Goal: Task Accomplishment & Management: Use online tool/utility

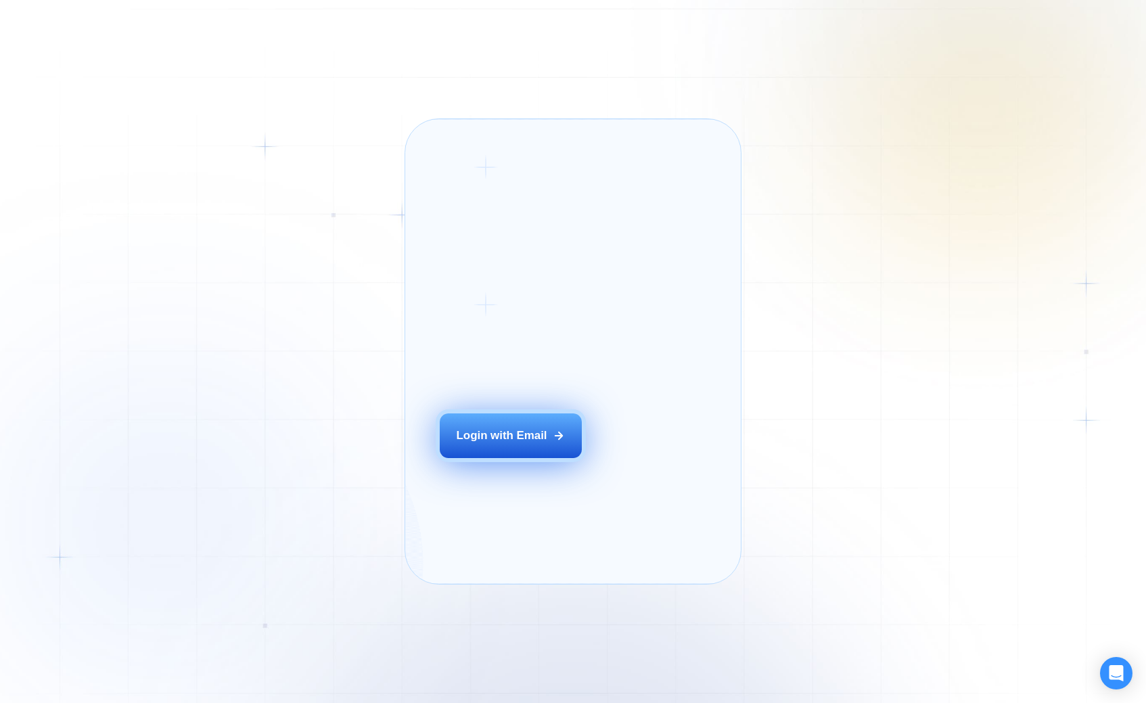
click at [512, 443] on div "Login with Email" at bounding box center [502, 436] width 91 height 16
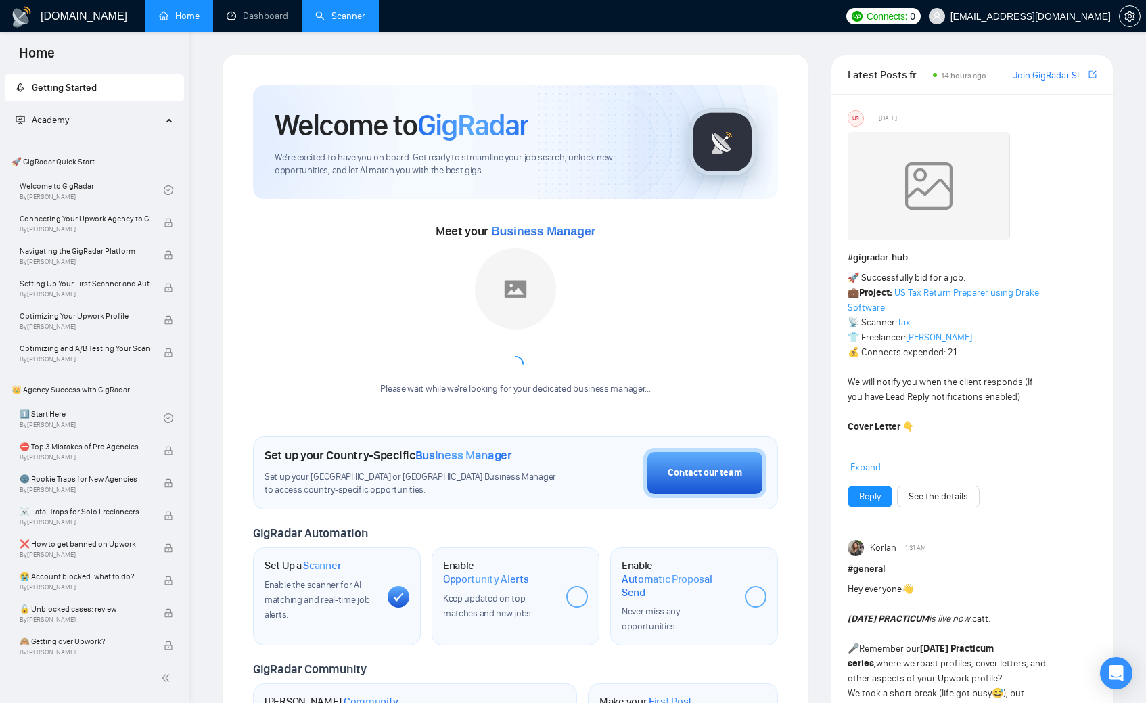
click at [330, 13] on link "Scanner" at bounding box center [340, 16] width 50 height 12
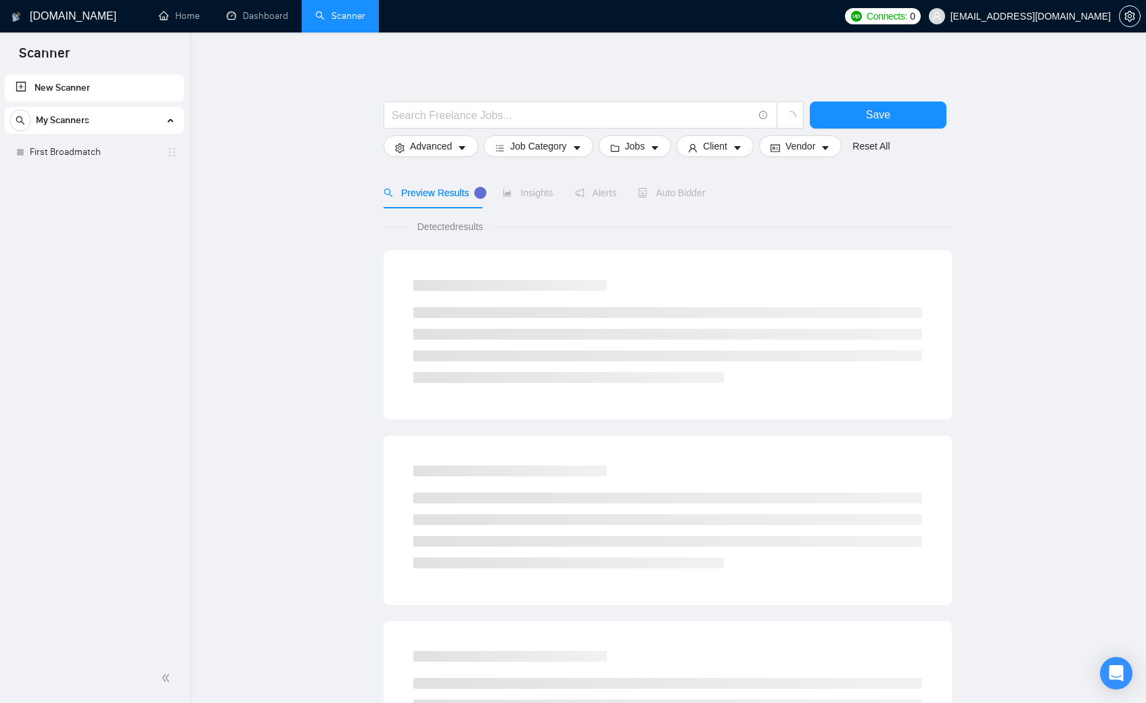
click at [61, 119] on span "My Scanners" at bounding box center [62, 120] width 53 height 27
click at [64, 153] on link "First Broadmatch" at bounding box center [94, 152] width 129 height 27
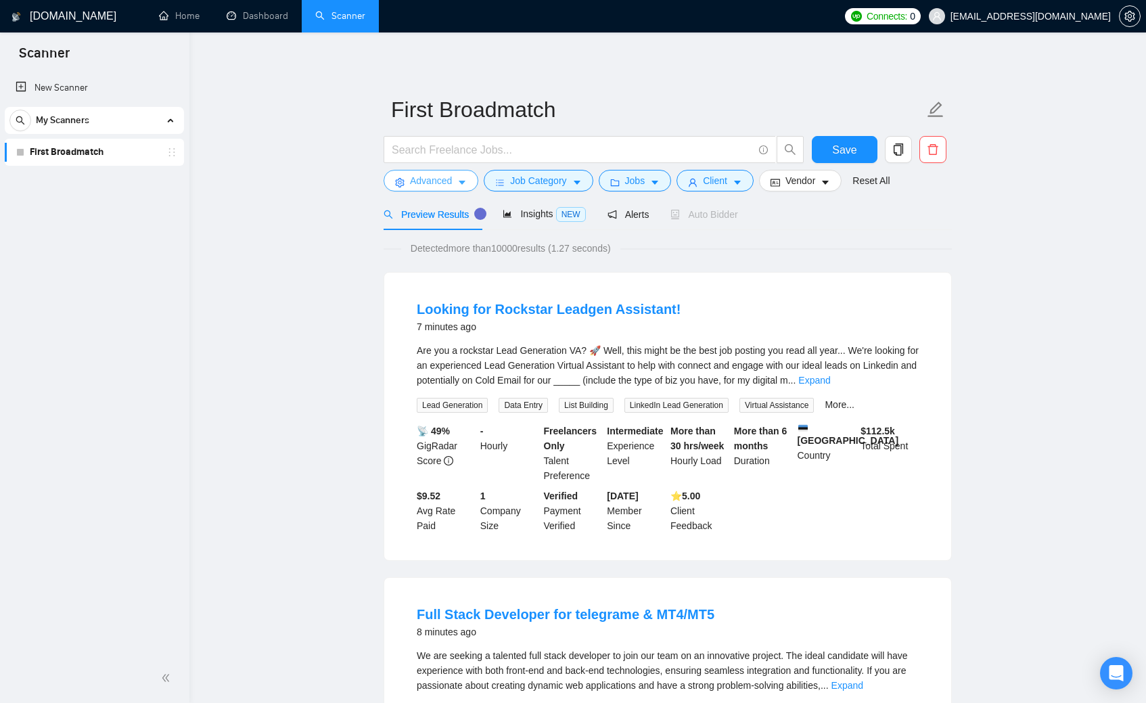
click at [467, 182] on icon "caret-down" at bounding box center [461, 182] width 9 height 9
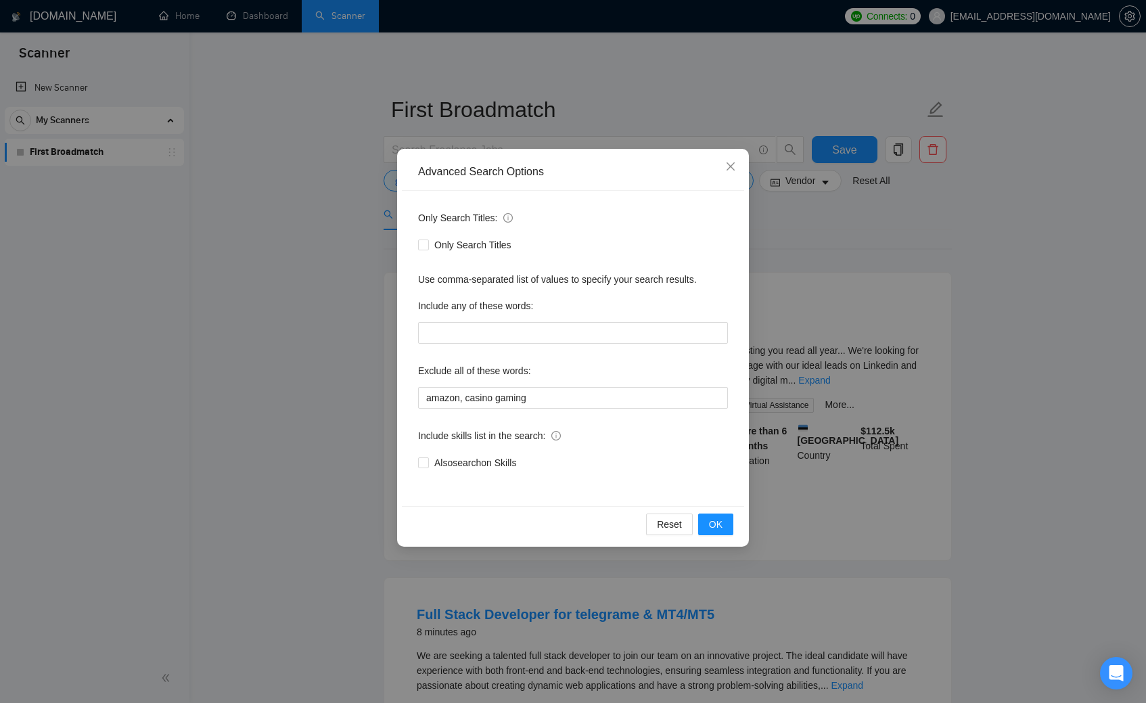
click at [317, 292] on div "Advanced Search Options Only Search Titles: Only Search Titles Use comma-separa…" at bounding box center [573, 351] width 1146 height 703
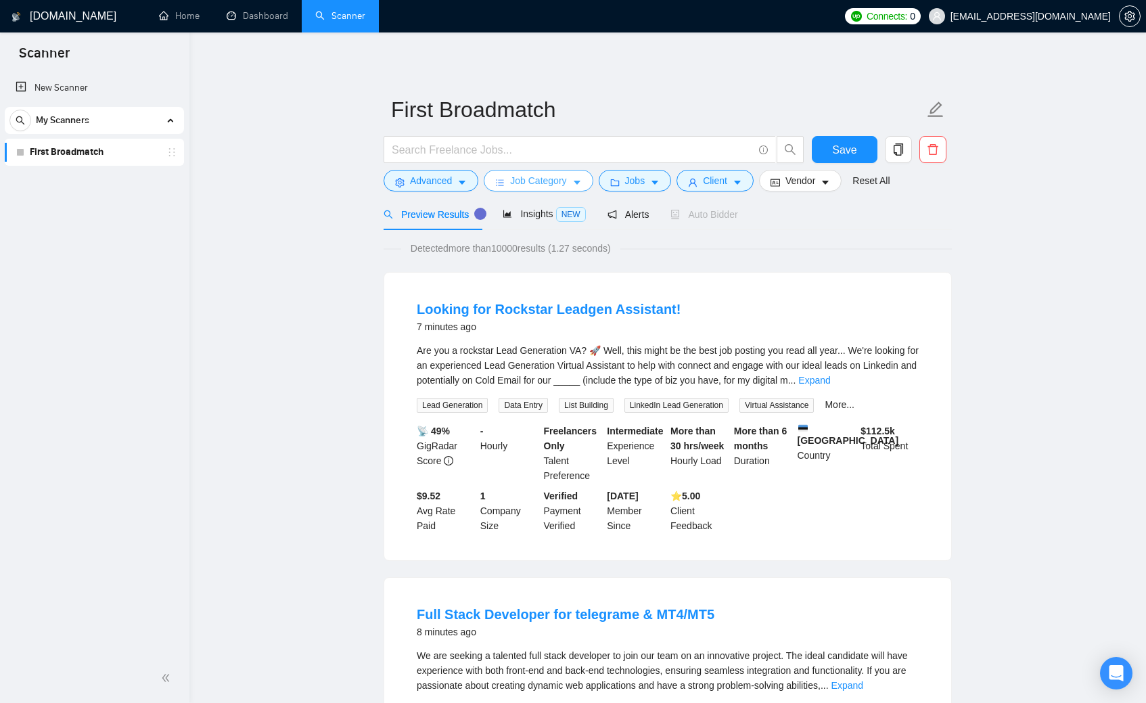
click at [541, 179] on span "Job Category" at bounding box center [538, 180] width 56 height 15
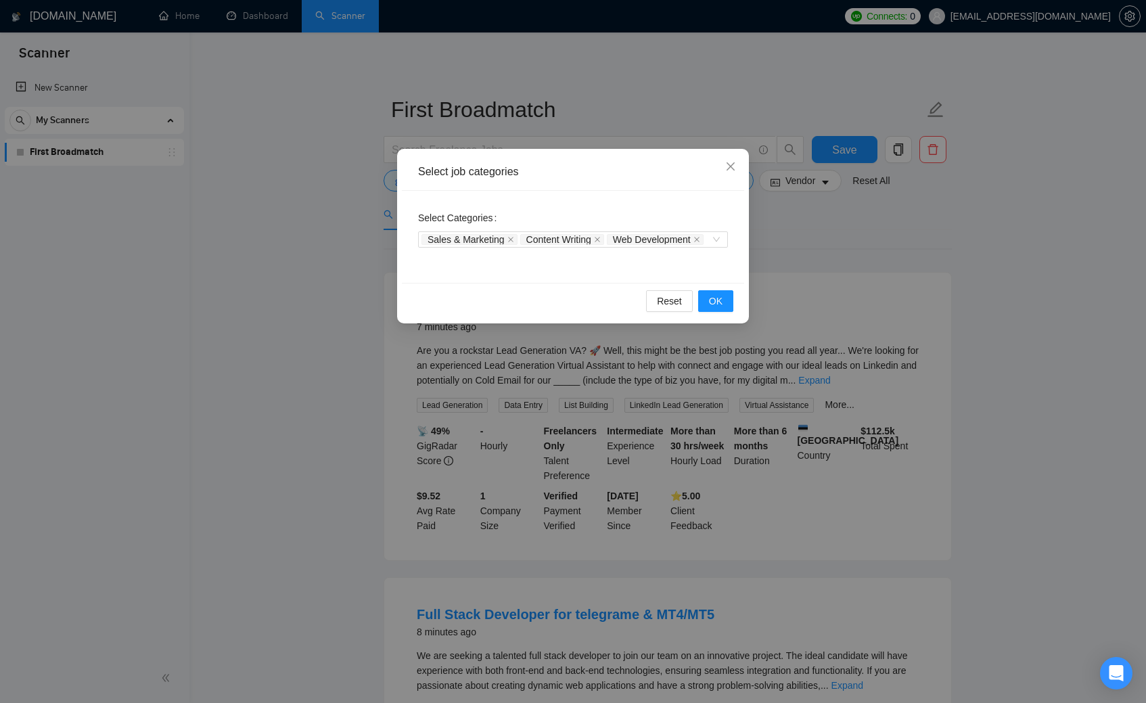
click at [311, 257] on div "Select job categories Select Categories Sales & Marketing Content Writing Web D…" at bounding box center [573, 351] width 1146 height 703
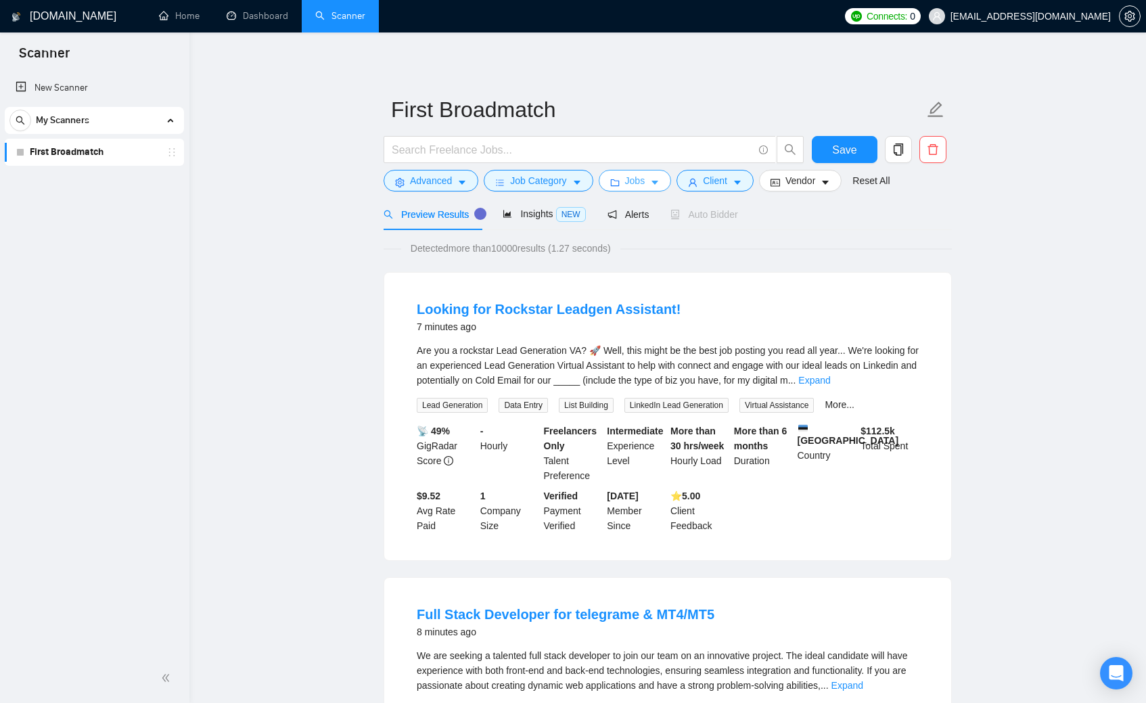
click at [636, 179] on span "Jobs" at bounding box center [635, 180] width 20 height 15
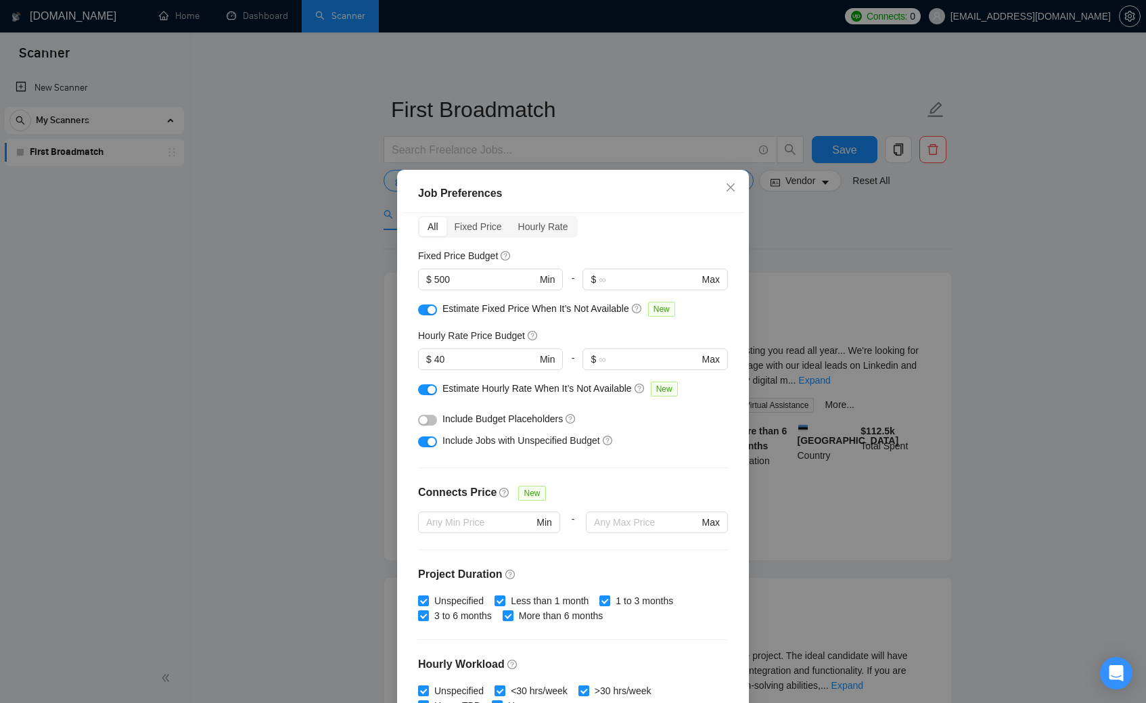
scroll to position [66, 0]
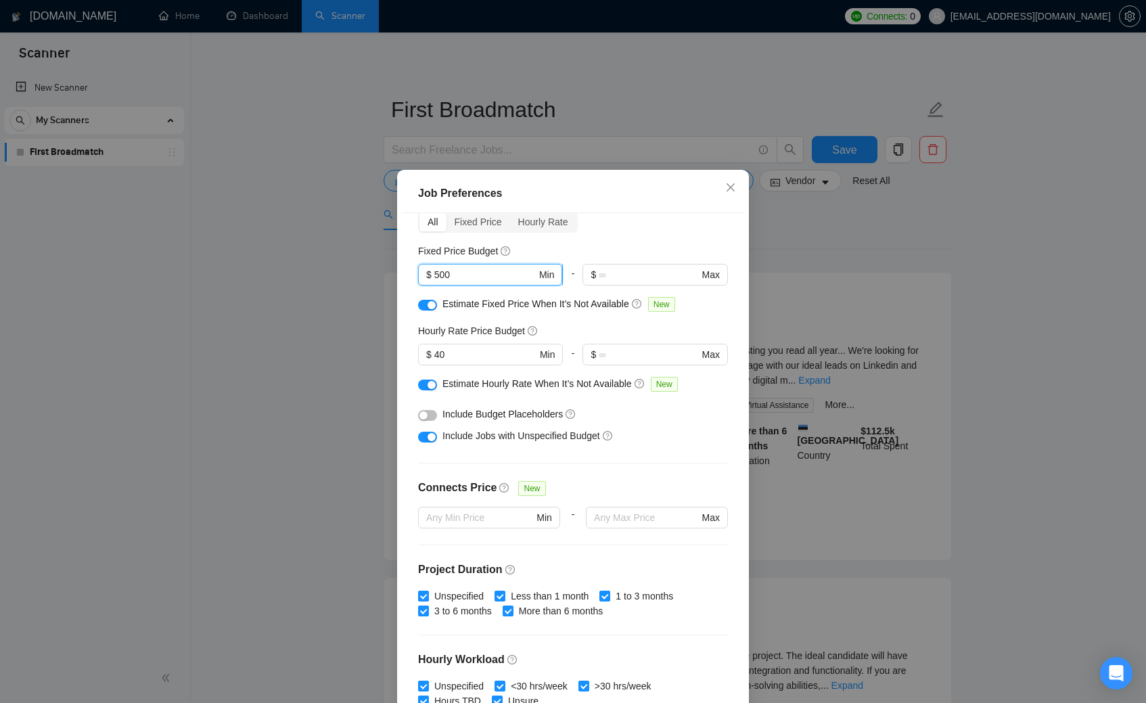
drag, startPoint x: 464, startPoint y: 274, endPoint x: 428, endPoint y: 270, distance: 36.1
click at [428, 270] on span "$ 500 Min" at bounding box center [490, 275] width 144 height 22
type input "200"
click at [601, 320] on div "Budget Project Type All Fixed Price Hourly Rate Fixed Price Budget 200 $ 200 Mi…" at bounding box center [573, 459] width 342 height 492
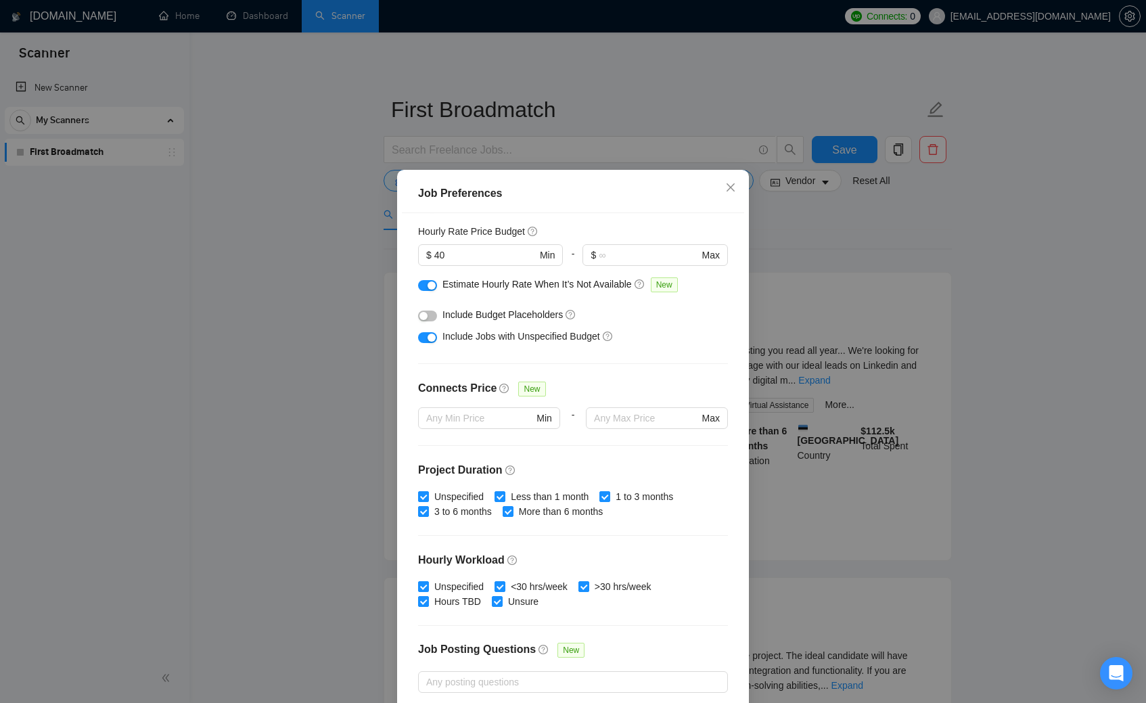
scroll to position [168, 0]
click at [433, 315] on button "button" at bounding box center [427, 313] width 19 height 11
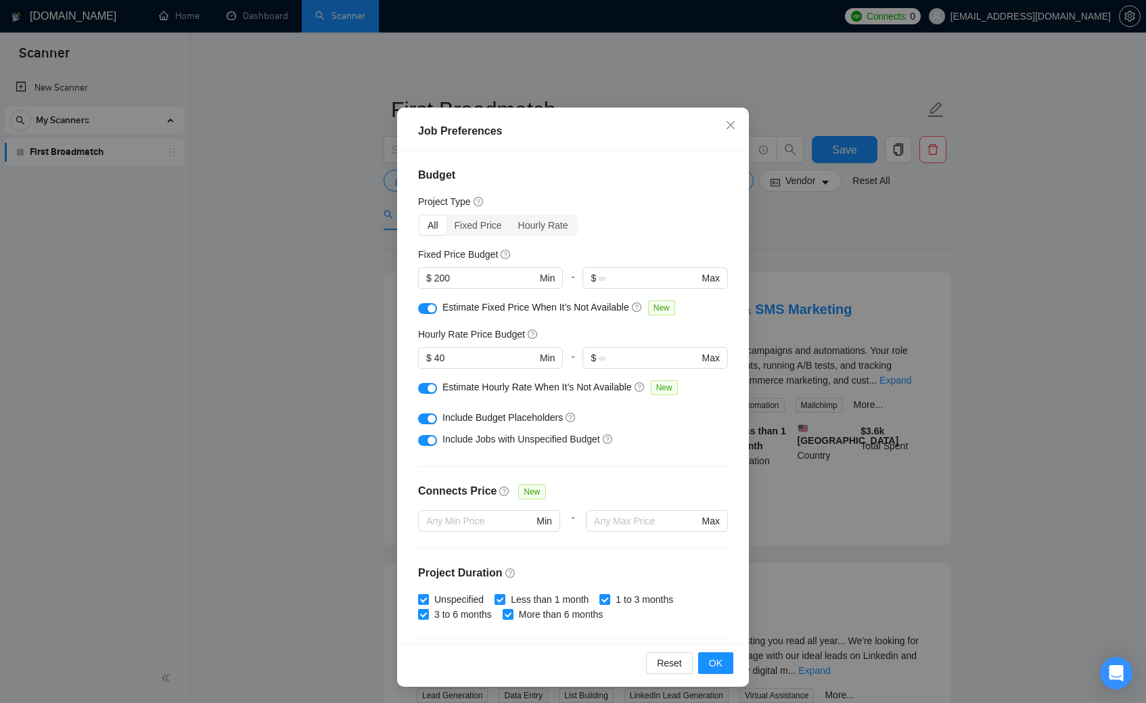
scroll to position [0, 0]
click at [715, 659] on span "OK" at bounding box center [716, 663] width 14 height 15
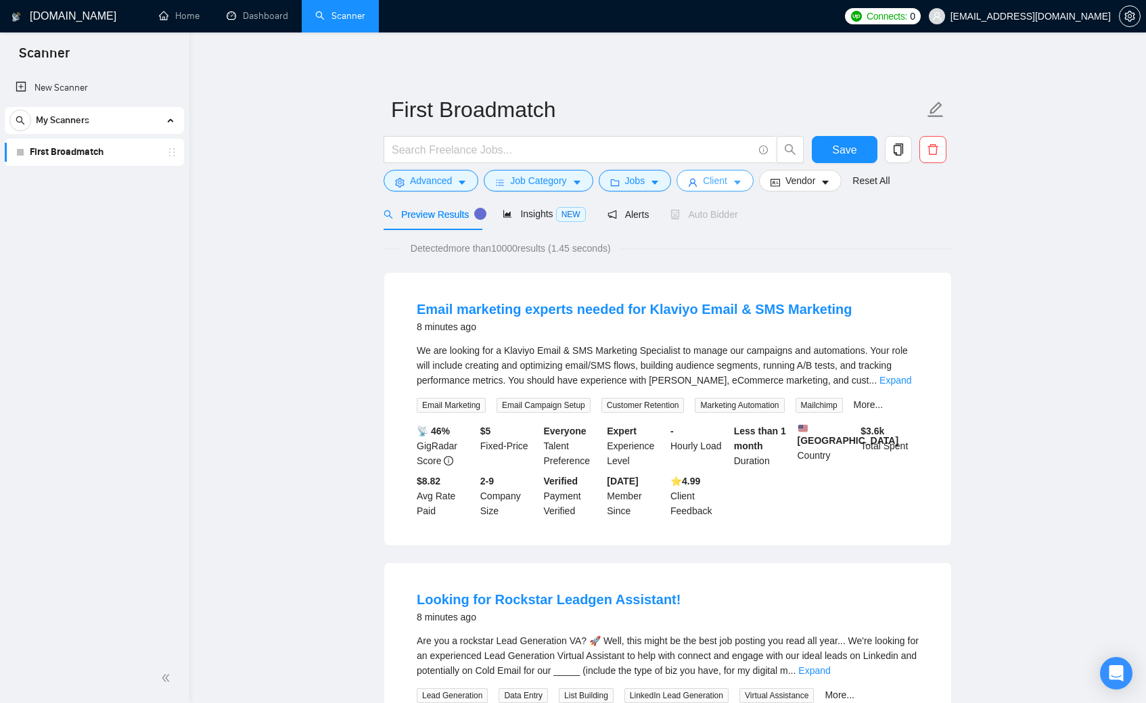
click at [698, 181] on icon "user" at bounding box center [692, 182] width 9 height 9
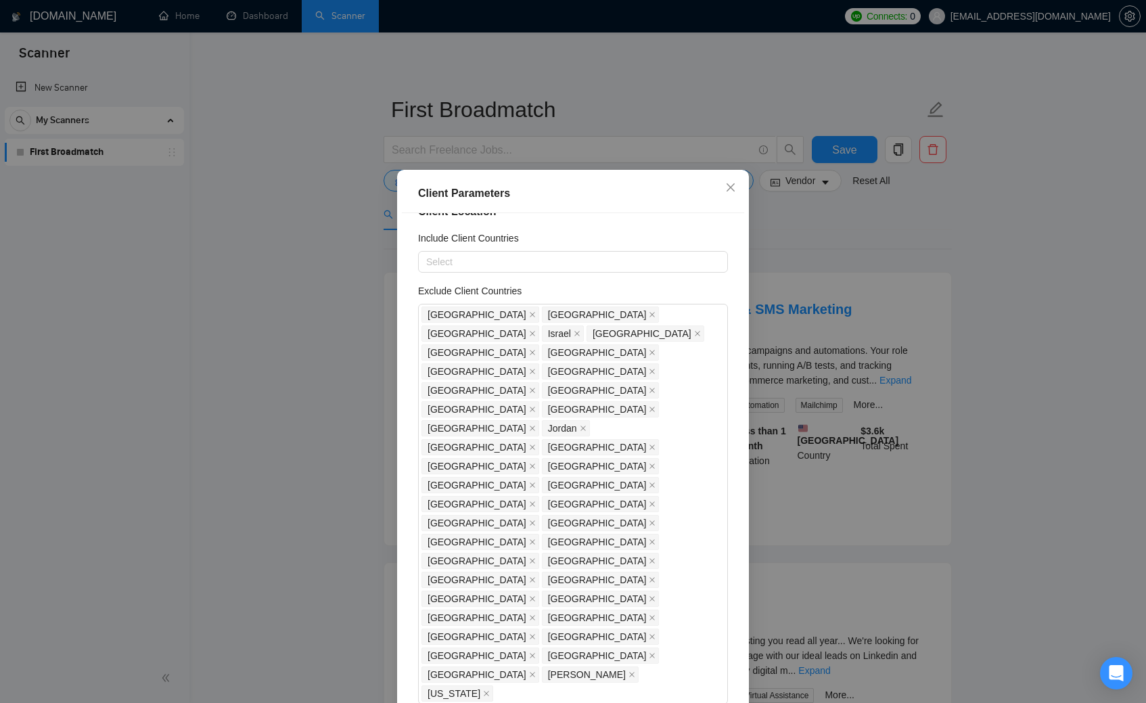
scroll to position [30, 0]
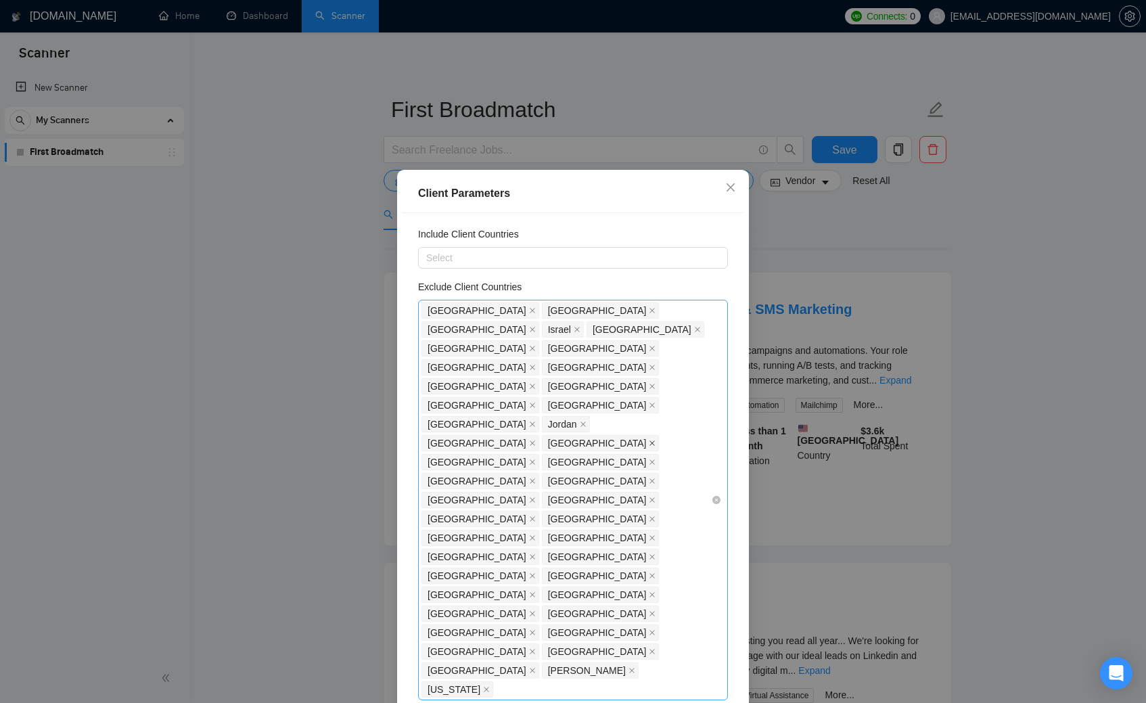
click at [650, 441] on icon "close" at bounding box center [652, 443] width 5 height 5
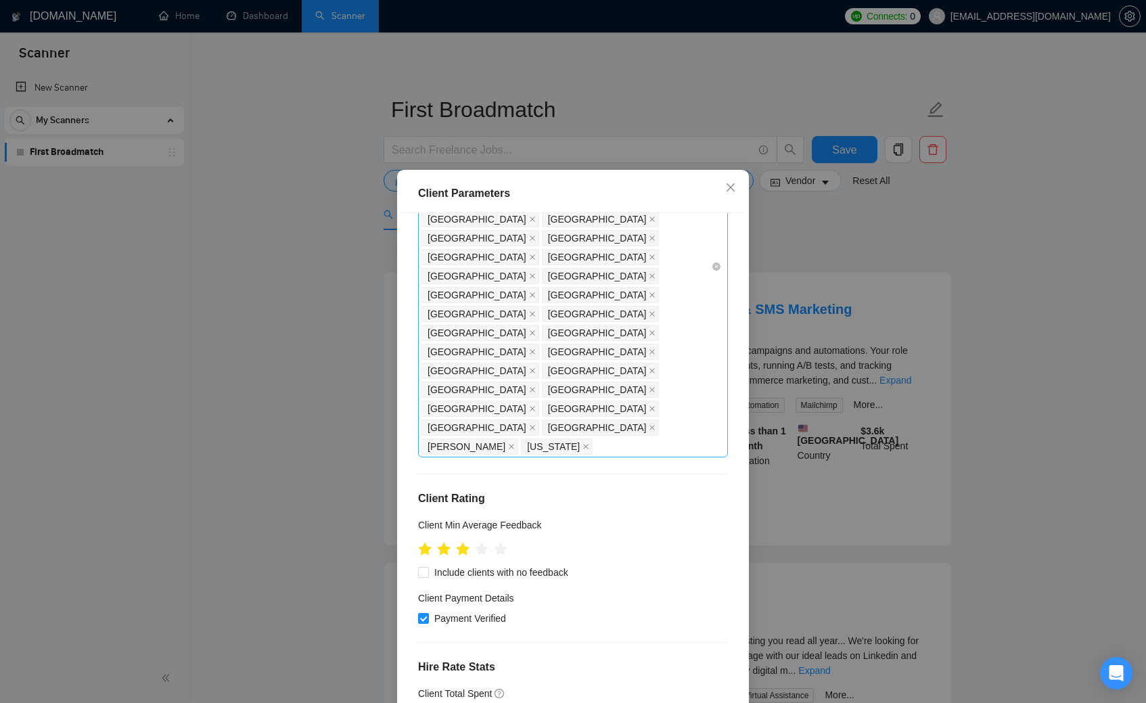
scroll to position [296, 0]
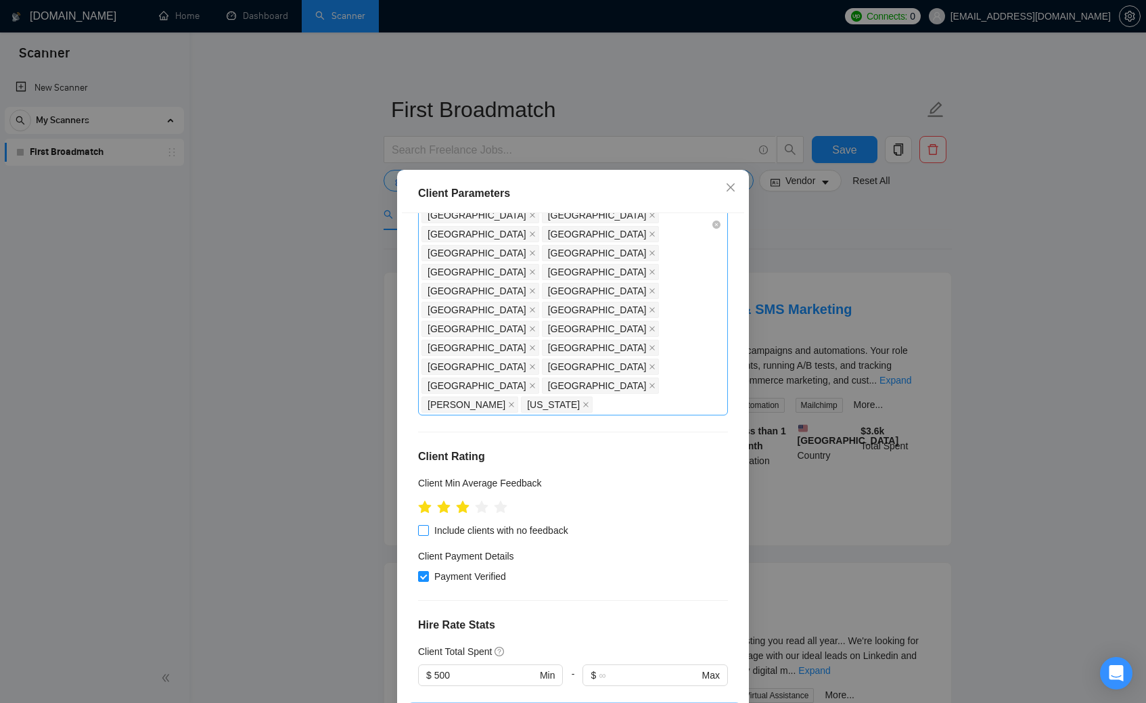
click at [424, 525] on input "Include clients with no feedback" at bounding box center [422, 529] width 9 height 9
checkbox input "true"
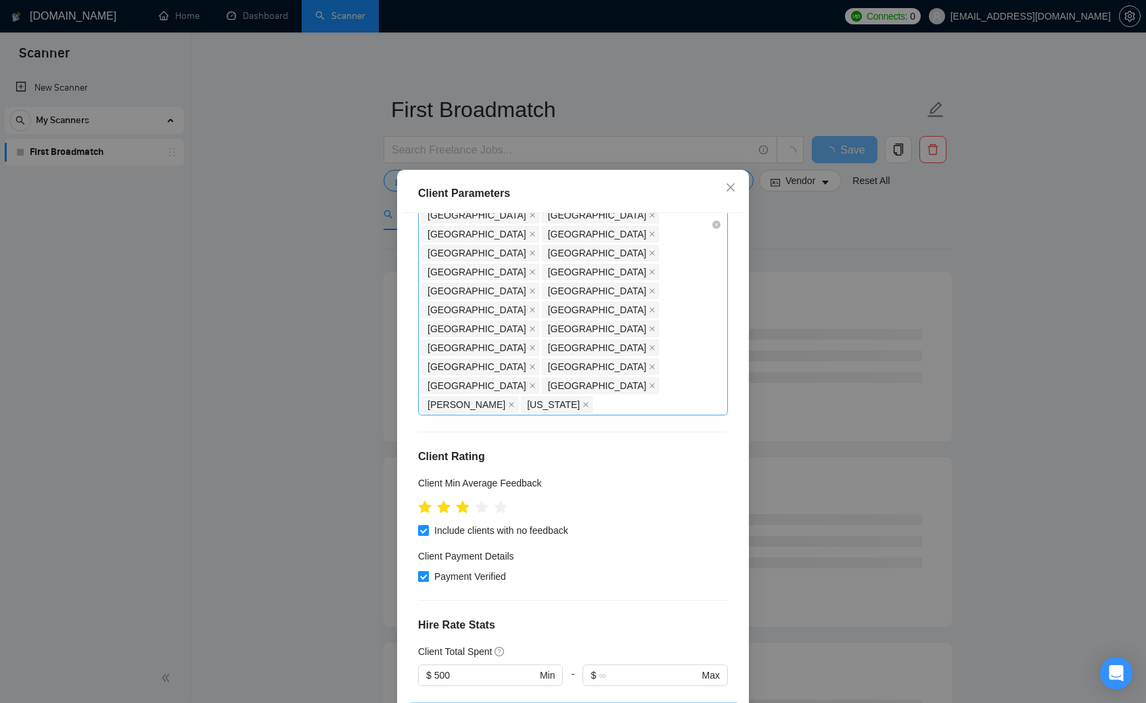
click at [426, 571] on input "Payment Verified" at bounding box center [422, 575] width 9 height 9
checkbox input "false"
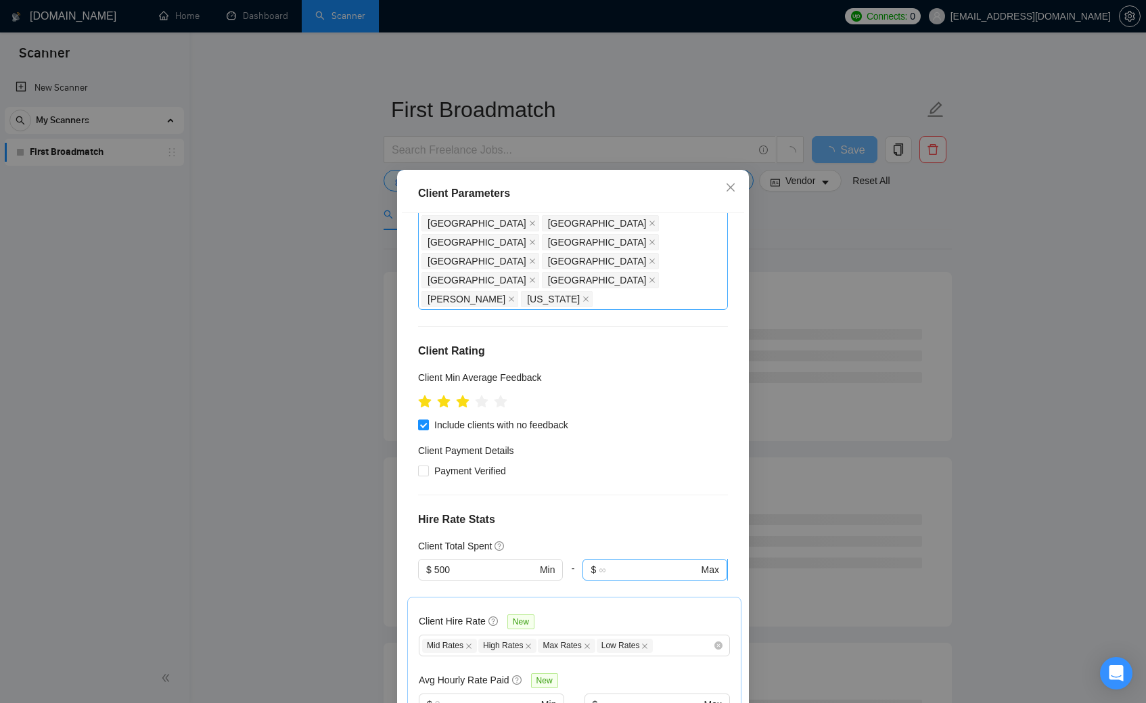
scroll to position [409, 0]
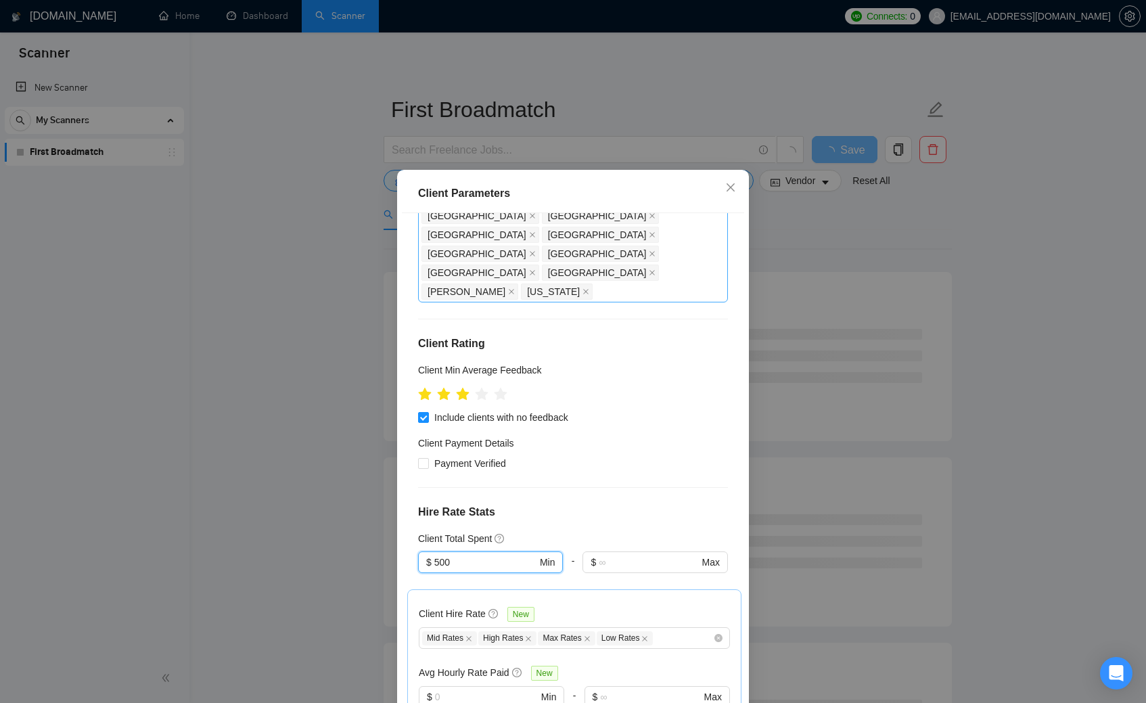
drag, startPoint x: 471, startPoint y: 369, endPoint x: 386, endPoint y: 363, distance: 84.8
click at [386, 363] on div "Client Parameters Client Location Include Client Countries Select Exclude Clien…" at bounding box center [573, 351] width 1146 height 703
drag, startPoint x: 462, startPoint y: 368, endPoint x: 422, endPoint y: 365, distance: 40.7
click at [422, 552] on span "$ 0 Min" at bounding box center [490, 563] width 144 height 22
type input "50"
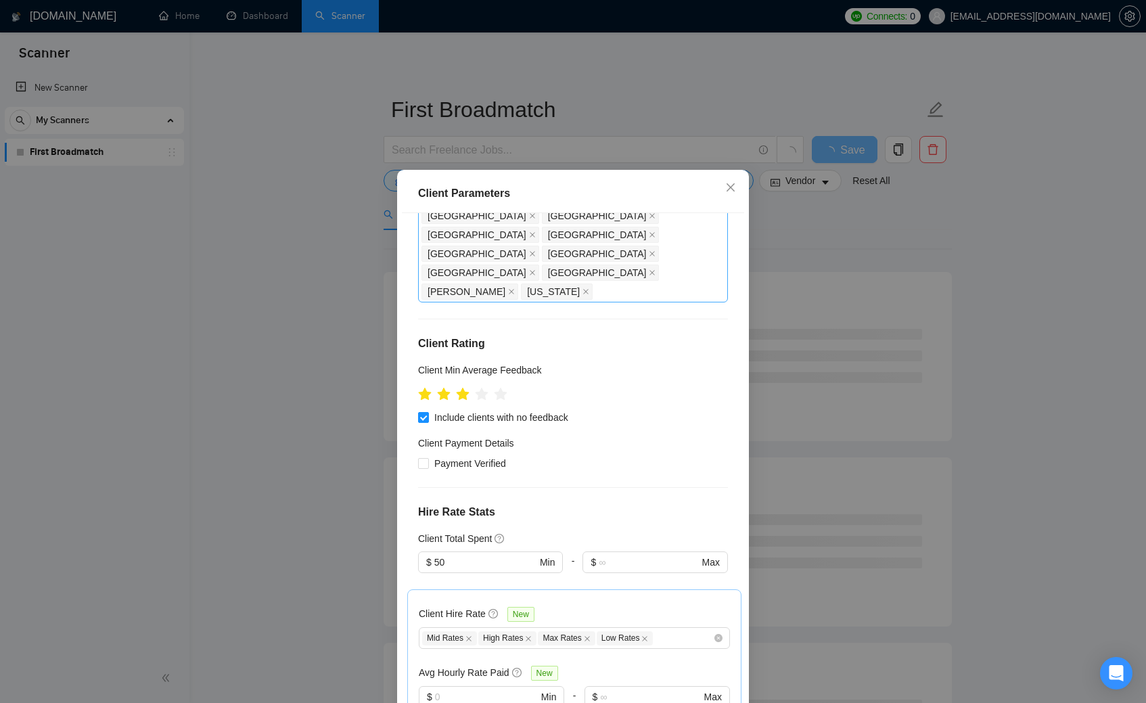
click at [667, 504] on h4 "Hire Rate Stats" at bounding box center [573, 512] width 310 height 16
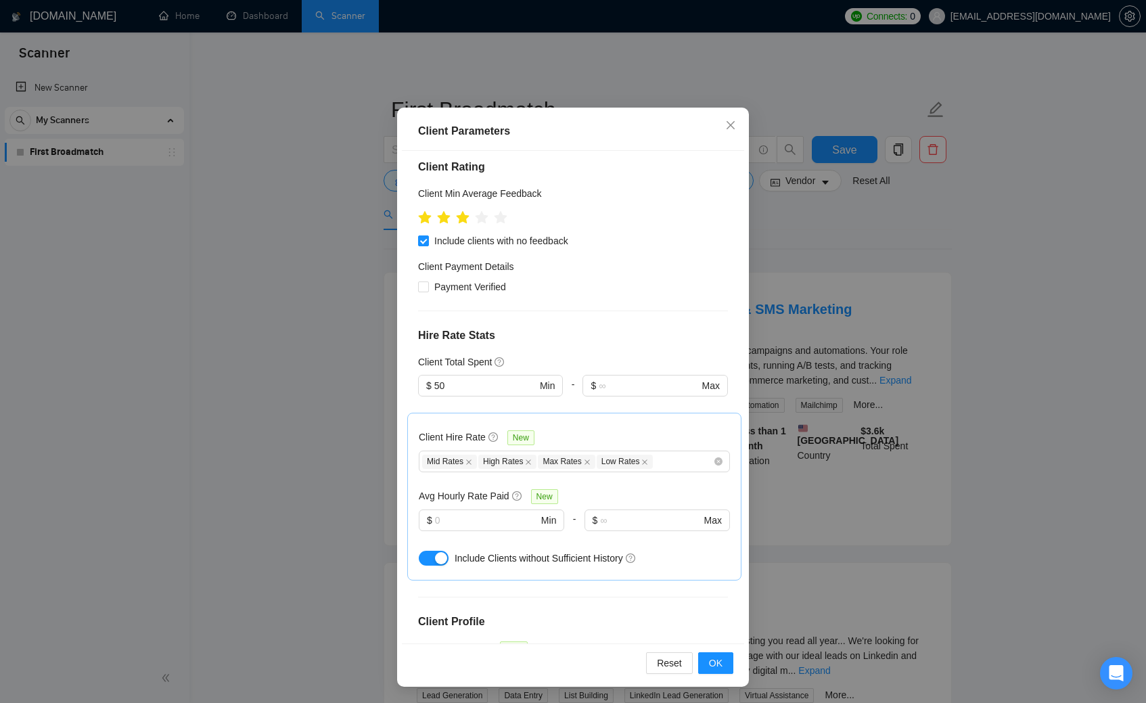
scroll to position [62, 0]
click at [434, 627] on input "Enterprise Clients" at bounding box center [430, 625] width 9 height 9
checkbox input "true"
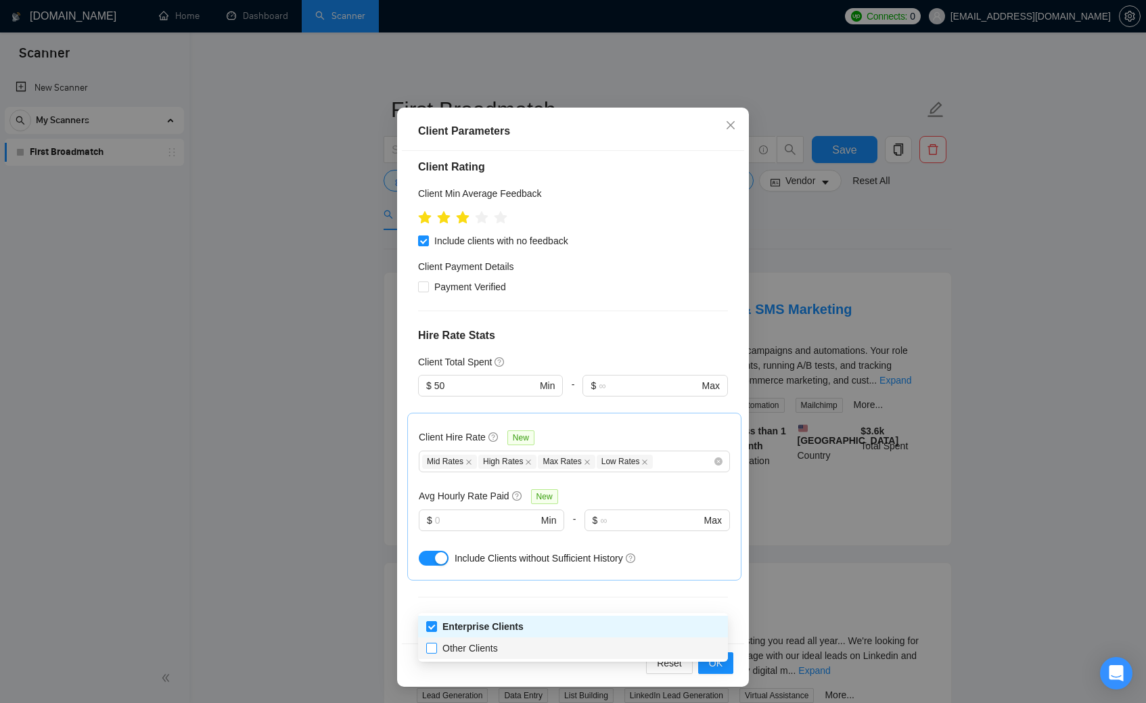
click at [429, 650] on input "Other Clients" at bounding box center [430, 647] width 9 height 9
checkbox input "true"
click at [587, 562] on div "Client Location Include Client Countries Select Exclude Client Countries [GEOGR…" at bounding box center [573, 397] width 342 height 492
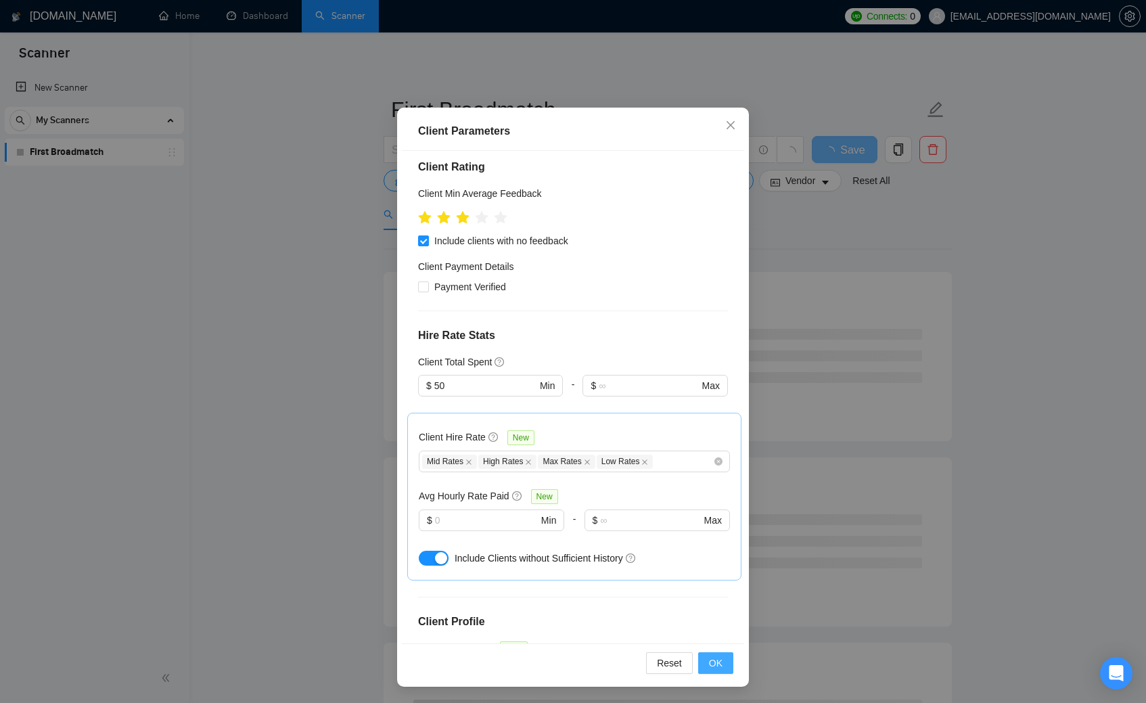
click at [717, 663] on span "OK" at bounding box center [716, 663] width 14 height 15
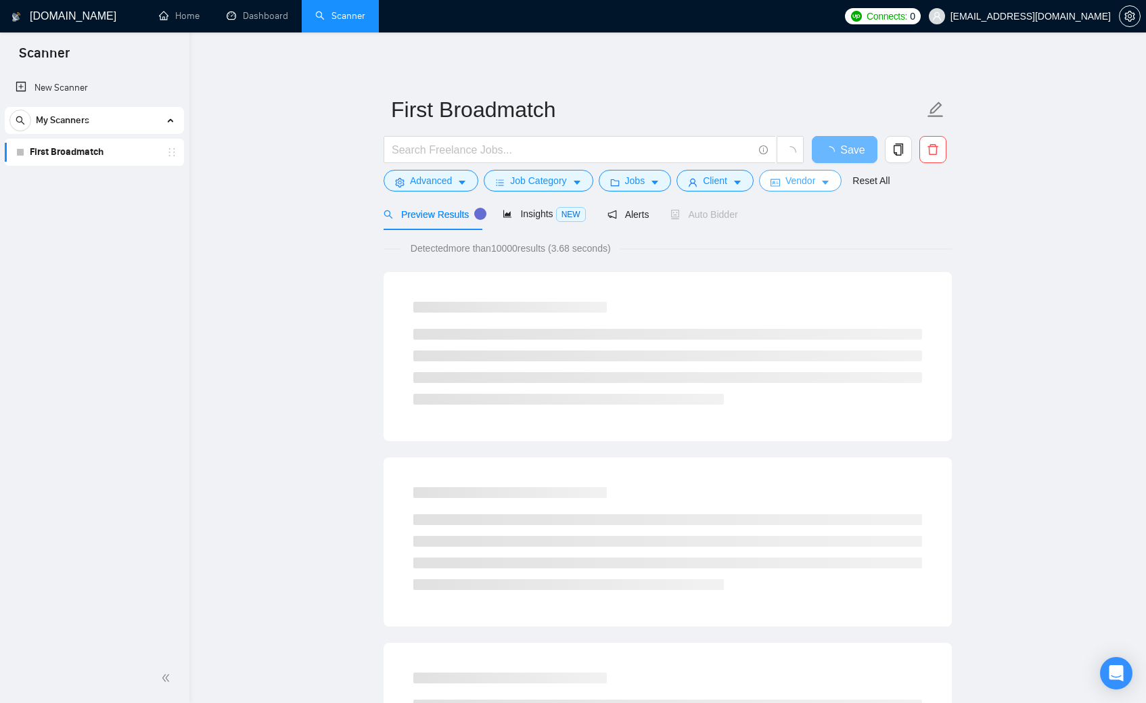
click at [804, 182] on span "Vendor" at bounding box center [801, 180] width 30 height 15
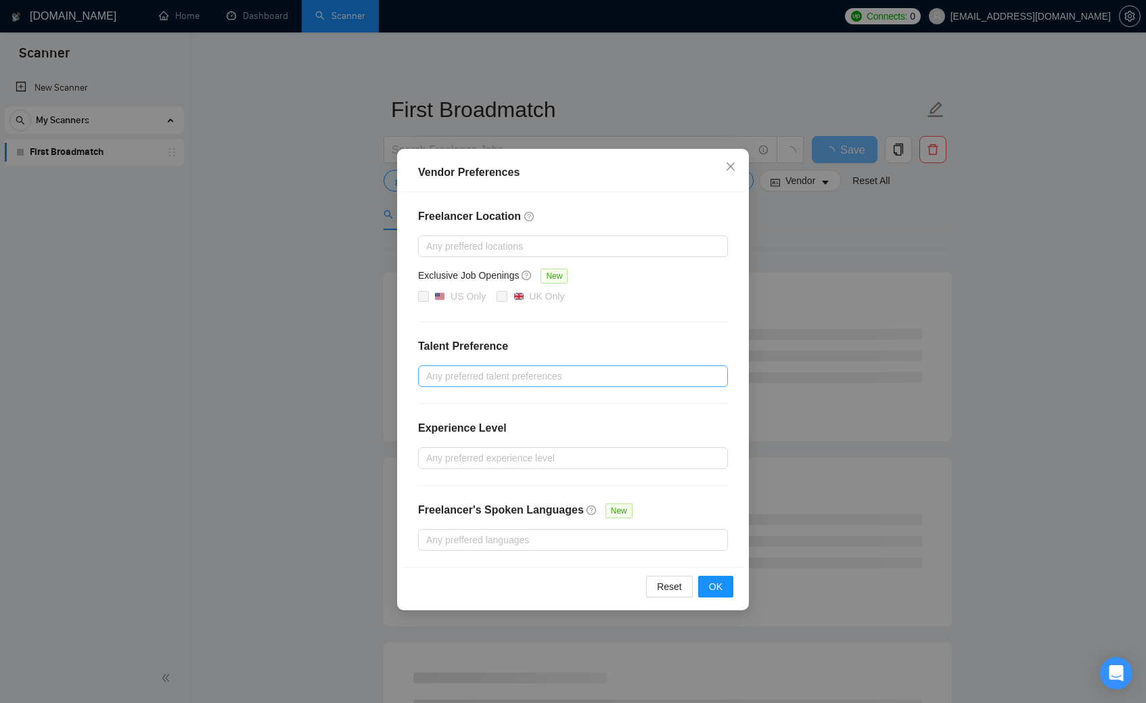
click at [475, 376] on div at bounding box center [567, 376] width 290 height 16
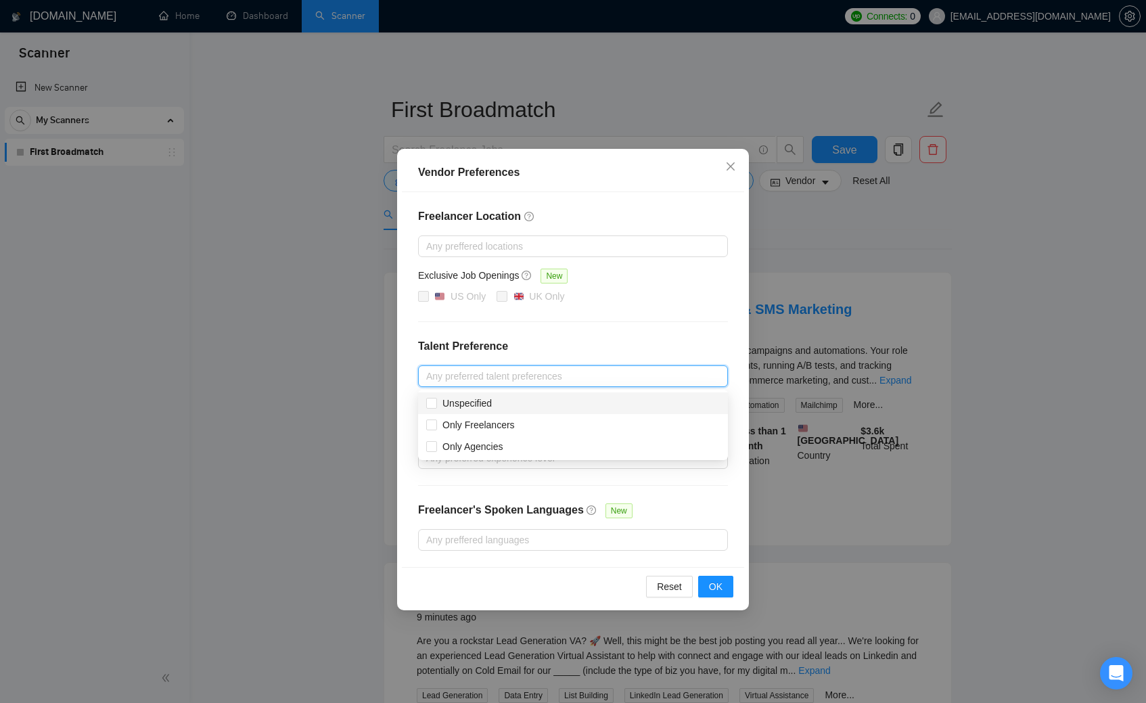
click at [587, 334] on div "Freelancer Location Any preffered locations Exclusive Job Openings New US Only …" at bounding box center [573, 379] width 342 height 375
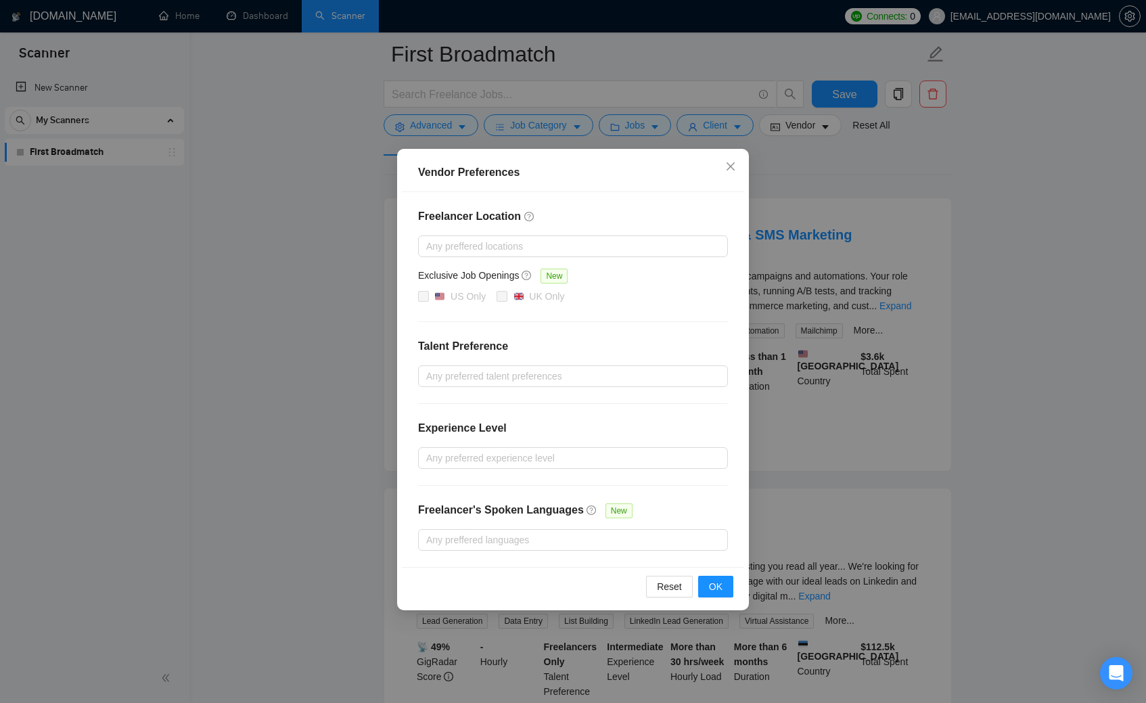
scroll to position [85, 0]
click at [536, 536] on div at bounding box center [567, 540] width 290 height 16
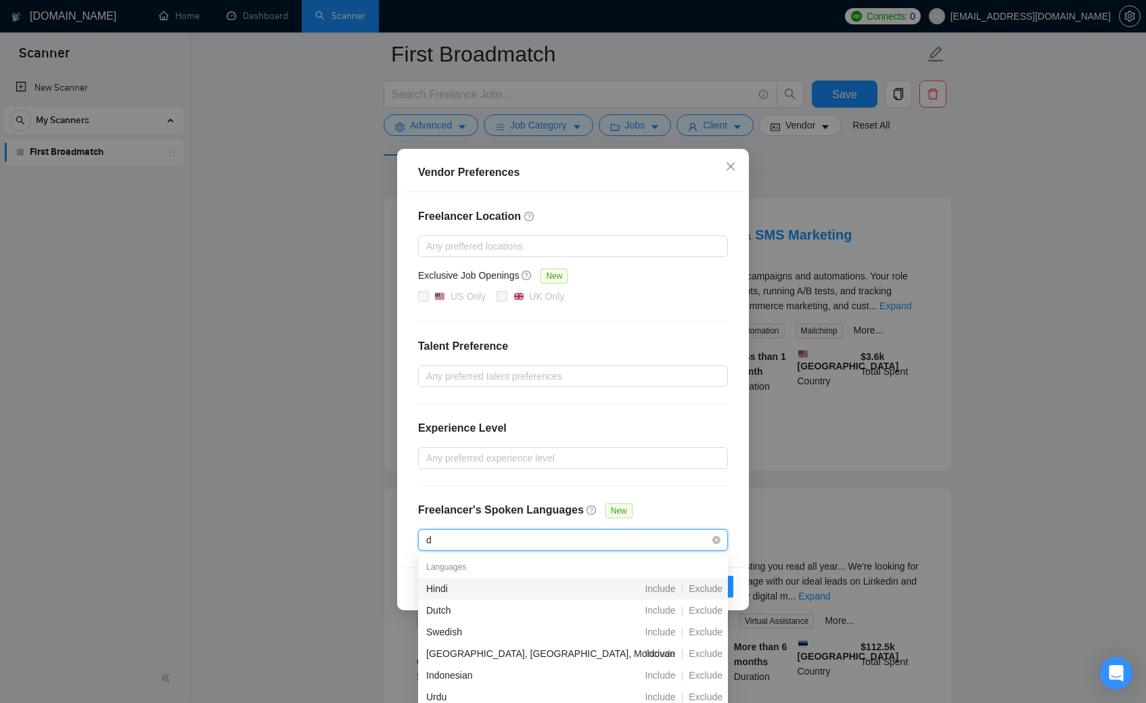
type input "du"
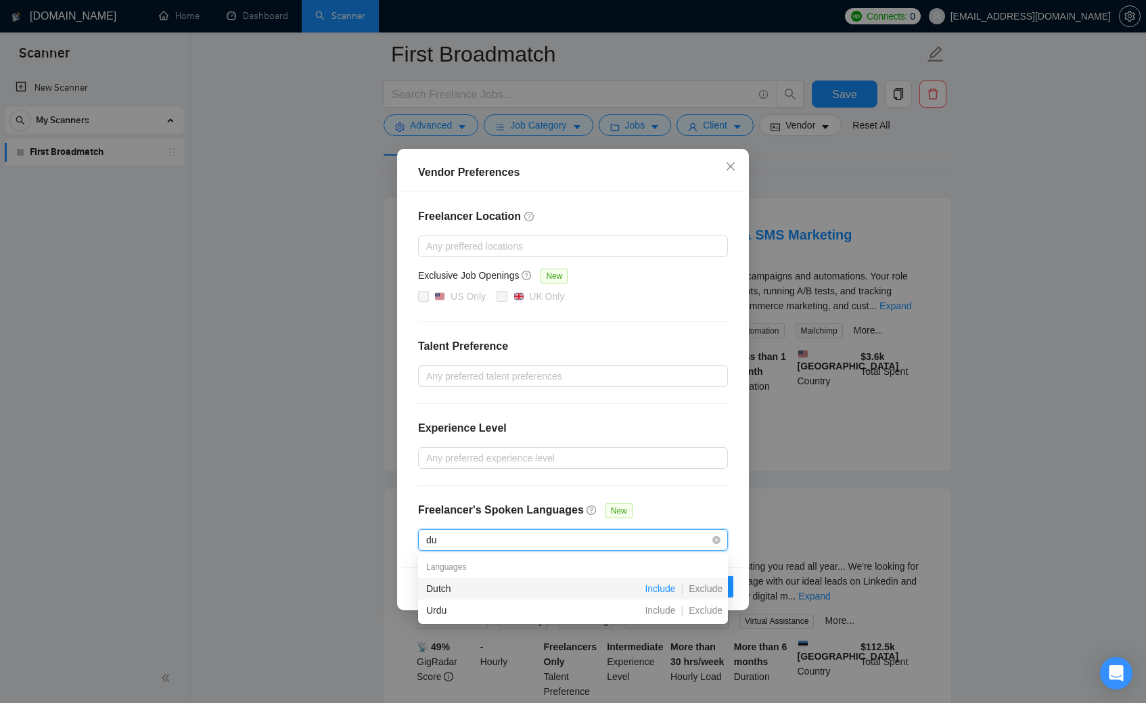
click at [663, 584] on span "Include" at bounding box center [659, 588] width 41 height 11
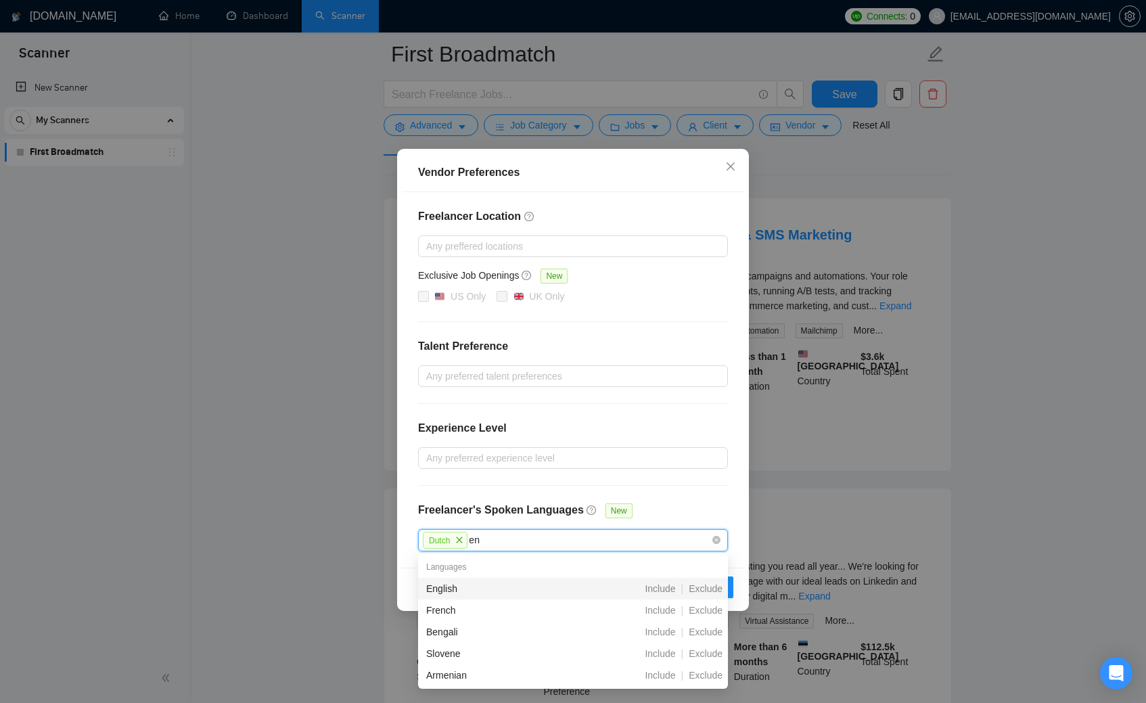
type input "eng"
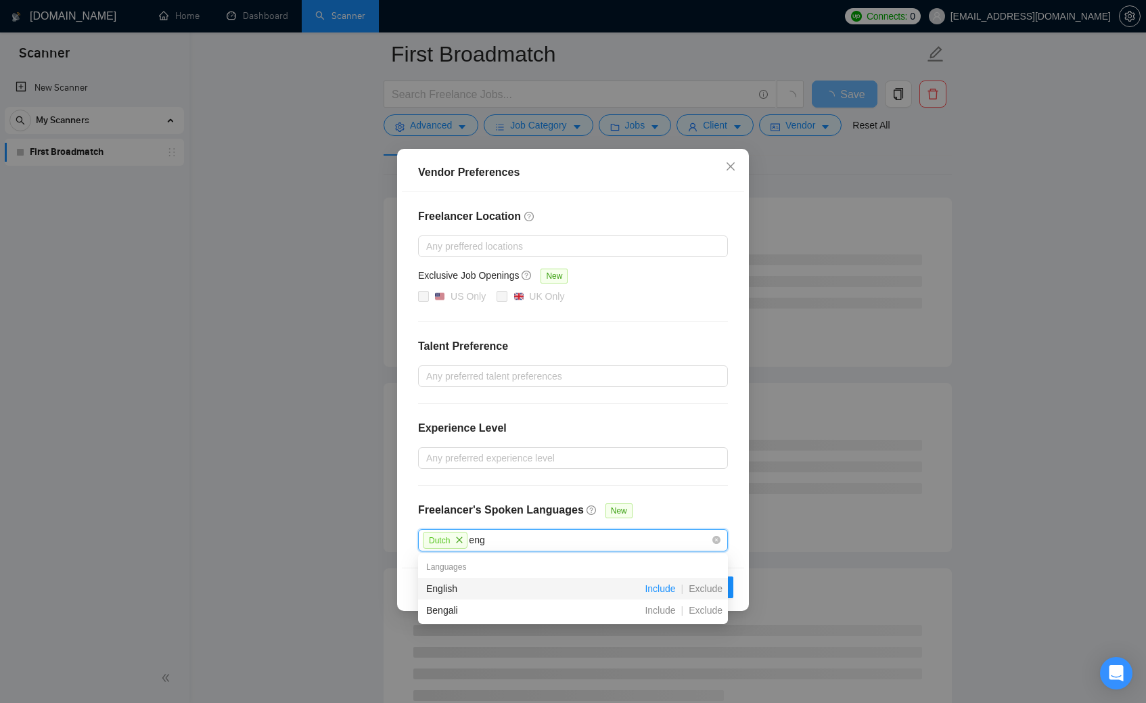
click at [661, 589] on span "Include" at bounding box center [659, 588] width 41 height 11
type input "german"
click at [656, 591] on span "Include" at bounding box center [659, 588] width 41 height 11
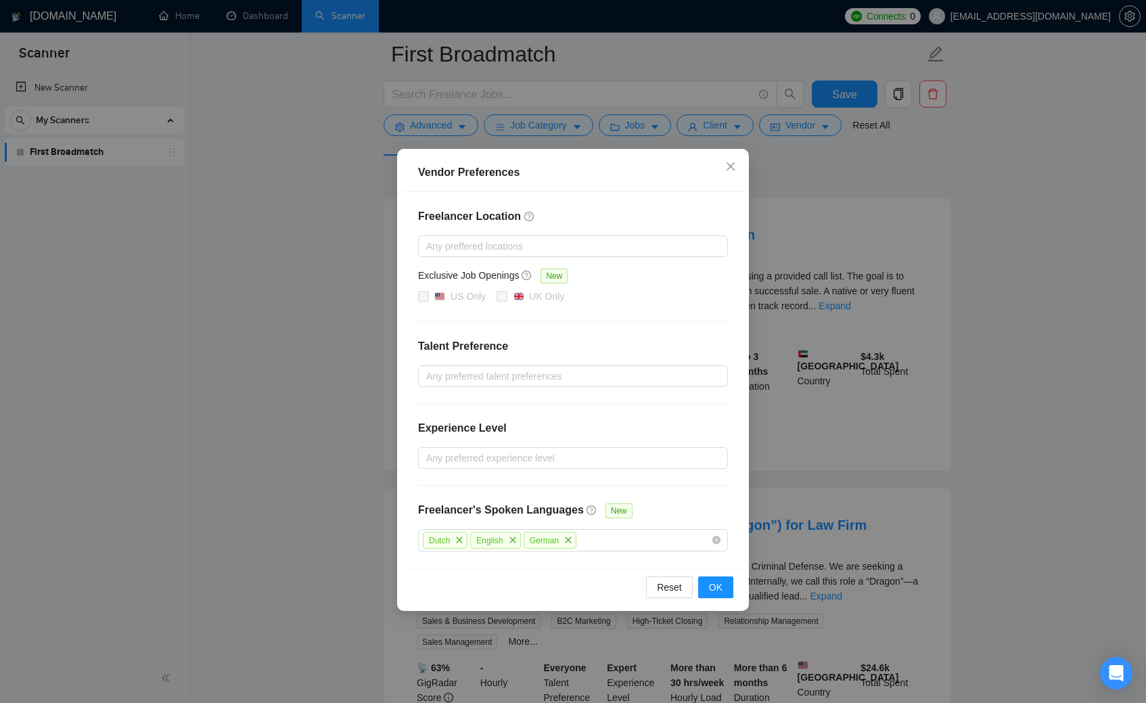
click at [702, 497] on div "Freelancer Location Any preffered locations Exclusive Job Openings [GEOGRAPHIC_…" at bounding box center [573, 380] width 342 height 376
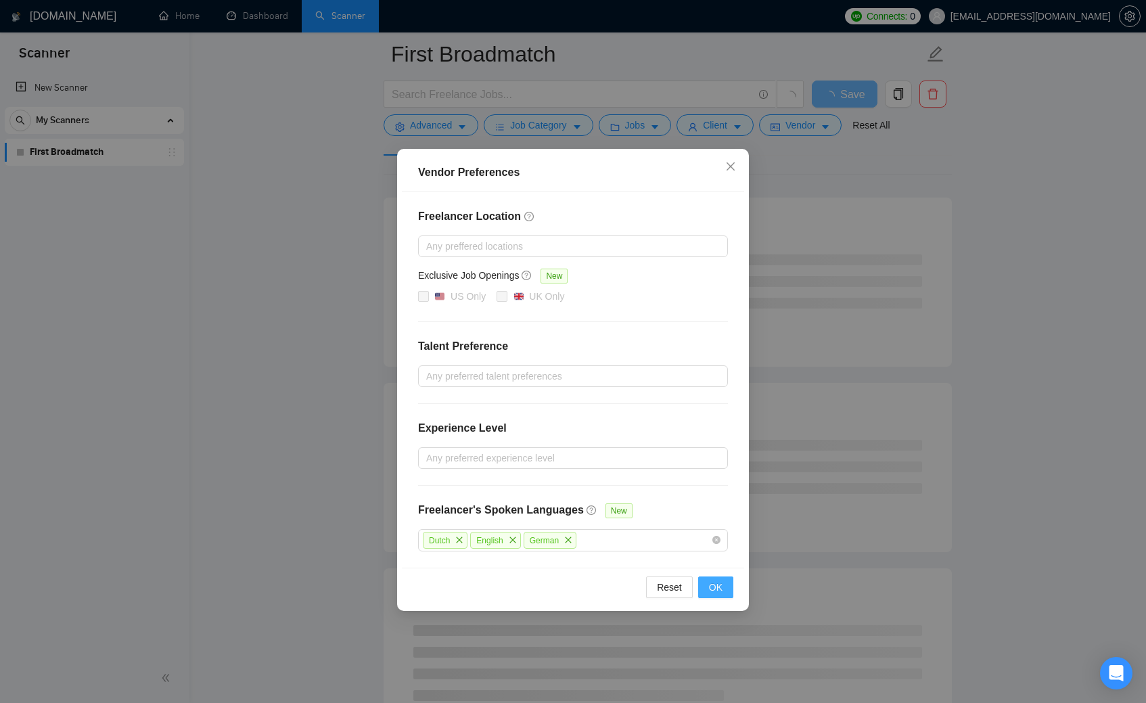
click at [723, 589] on button "OK" at bounding box center [715, 588] width 35 height 22
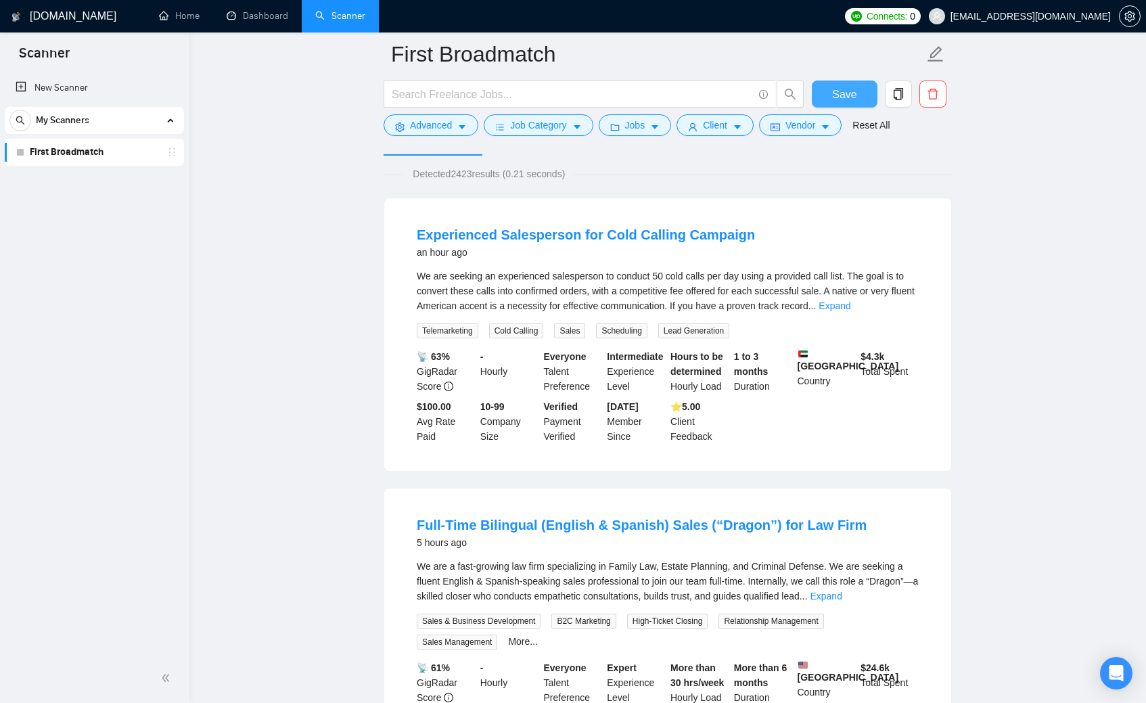
click at [842, 95] on span "Save" at bounding box center [844, 94] width 24 height 17
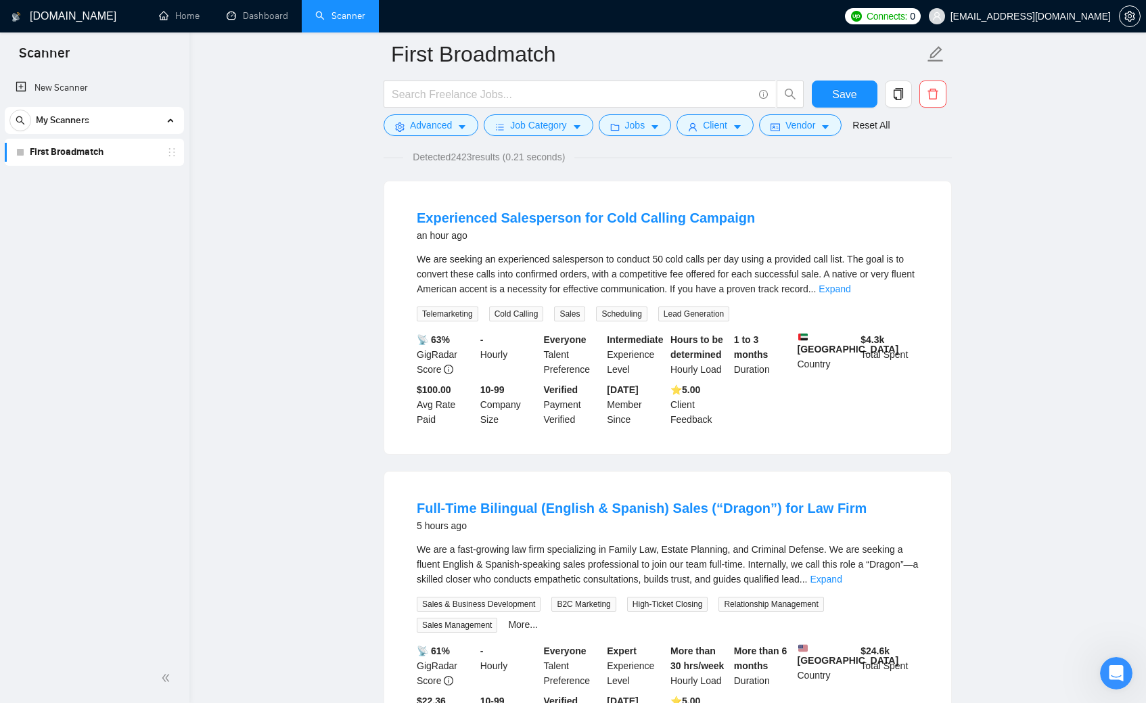
scroll to position [0, 0]
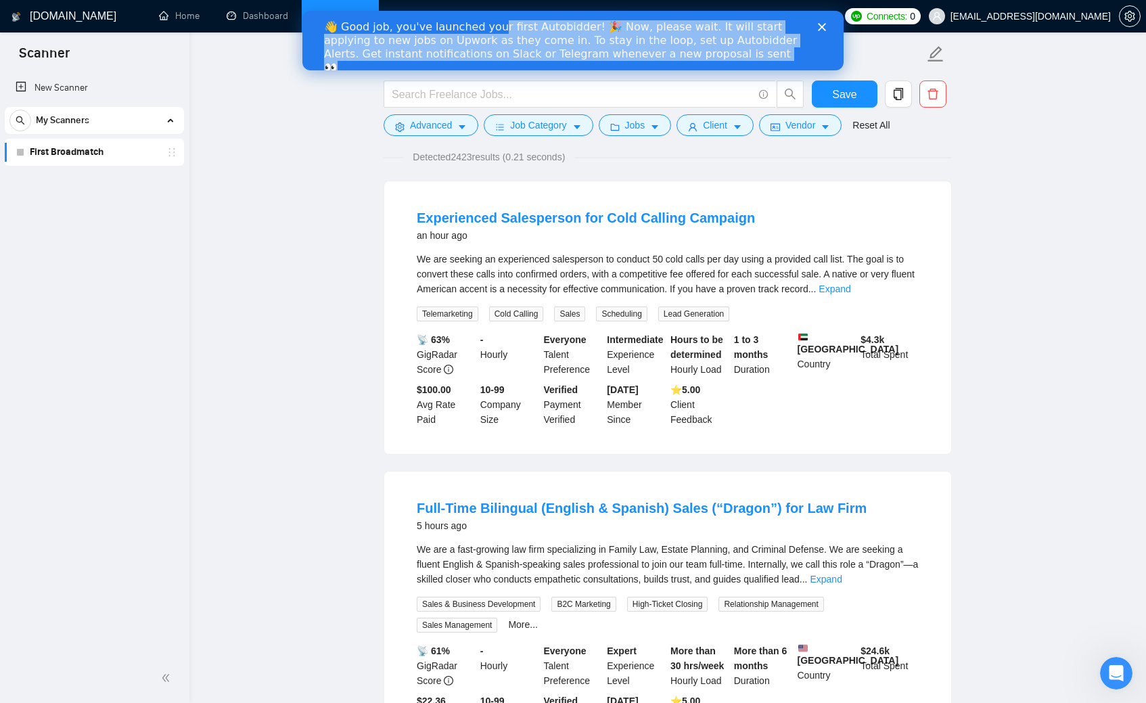
drag, startPoint x: 494, startPoint y: 26, endPoint x: 677, endPoint y: 54, distance: 185.6
click at [677, 54] on div "👋 Good job, you've launched your first Autobidder! 🎉 Now, please wait. It will …" at bounding box center [562, 47] width 476 height 54
drag, startPoint x: 677, startPoint y: 54, endPoint x: 323, endPoint y: 26, distance: 355.7
click at [323, 26] on div "👋 Good job, you've launched your first Autobidder! 🎉 Now, please wait. It will …" at bounding box center [572, 47] width 541 height 62
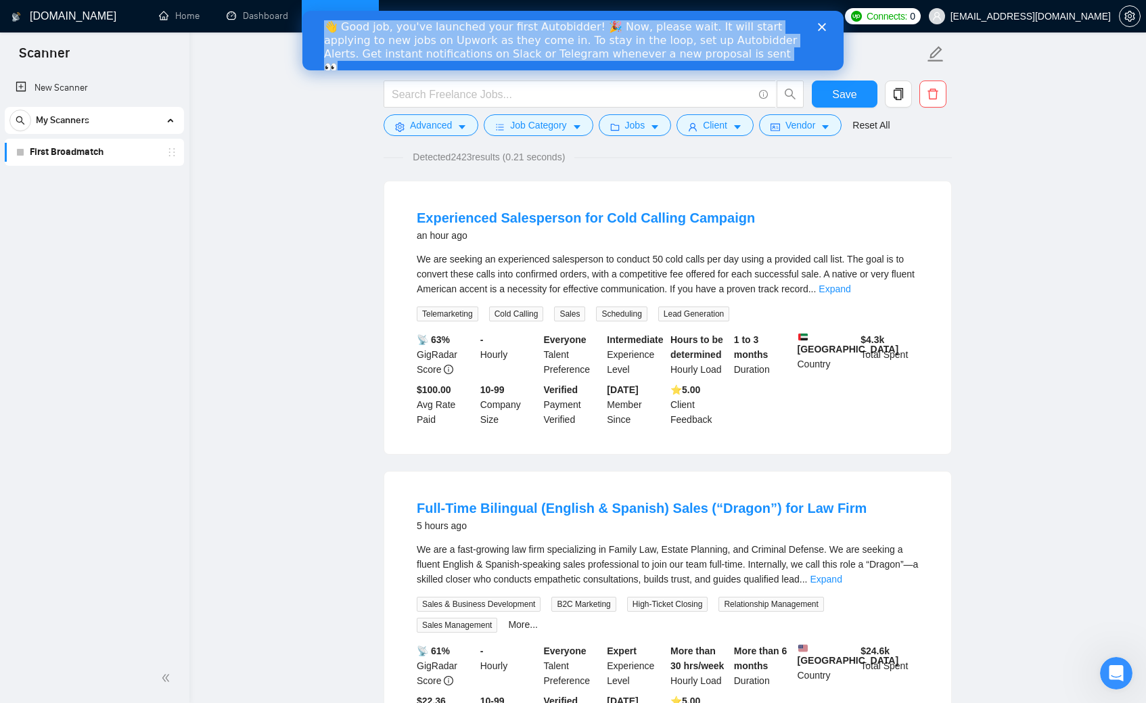
copy div "👋 Good job, you've launched your first Autobidder! 🎉 Now, please wait. It will …"
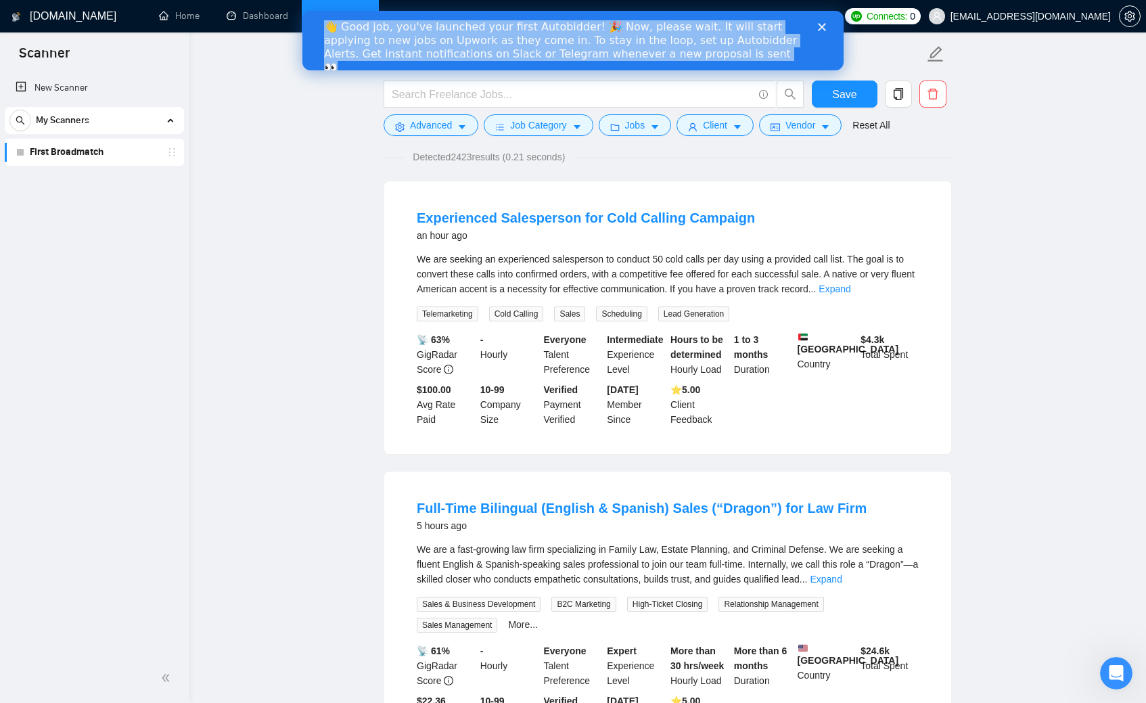
click at [824, 24] on polygon "Close" at bounding box center [822, 27] width 8 height 8
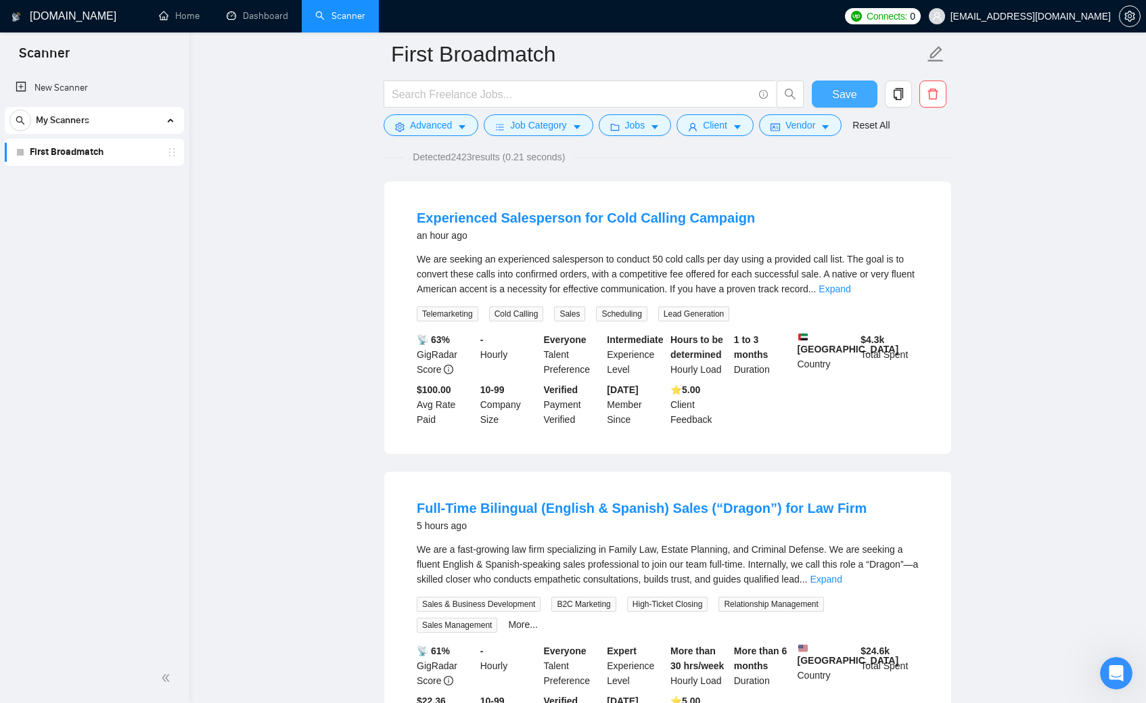
click at [851, 92] on span "Save" at bounding box center [844, 94] width 24 height 17
click at [851, 292] on link "Expand" at bounding box center [835, 289] width 32 height 11
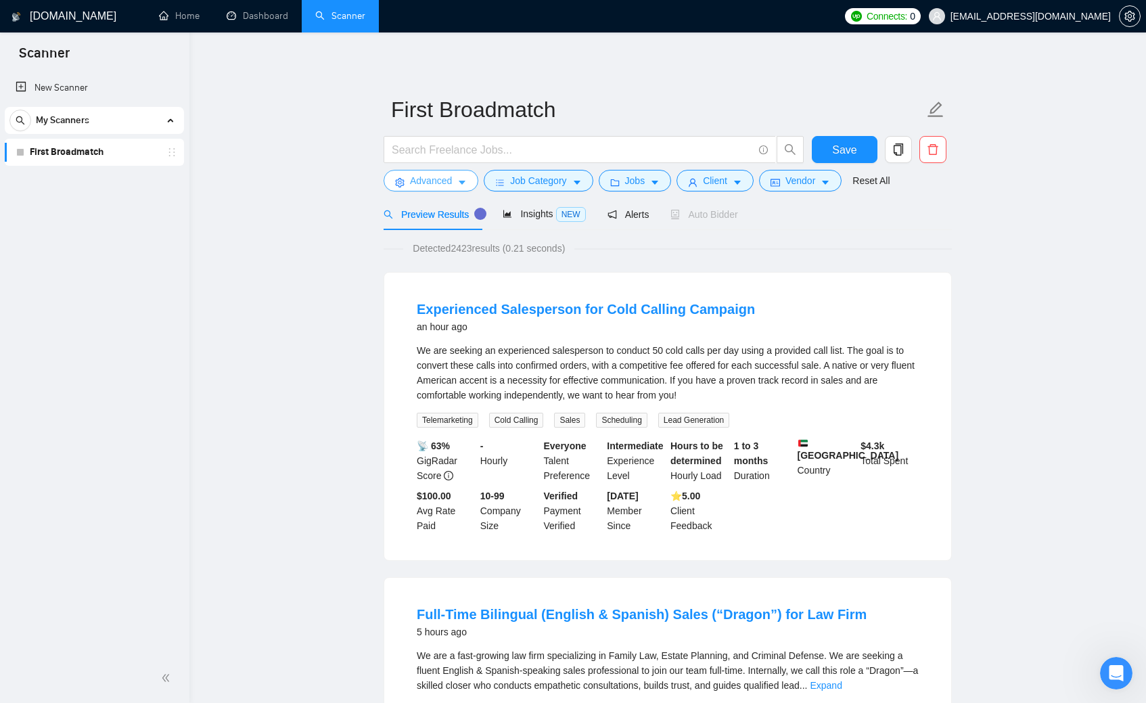
click at [428, 185] on span "Advanced" at bounding box center [431, 180] width 42 height 15
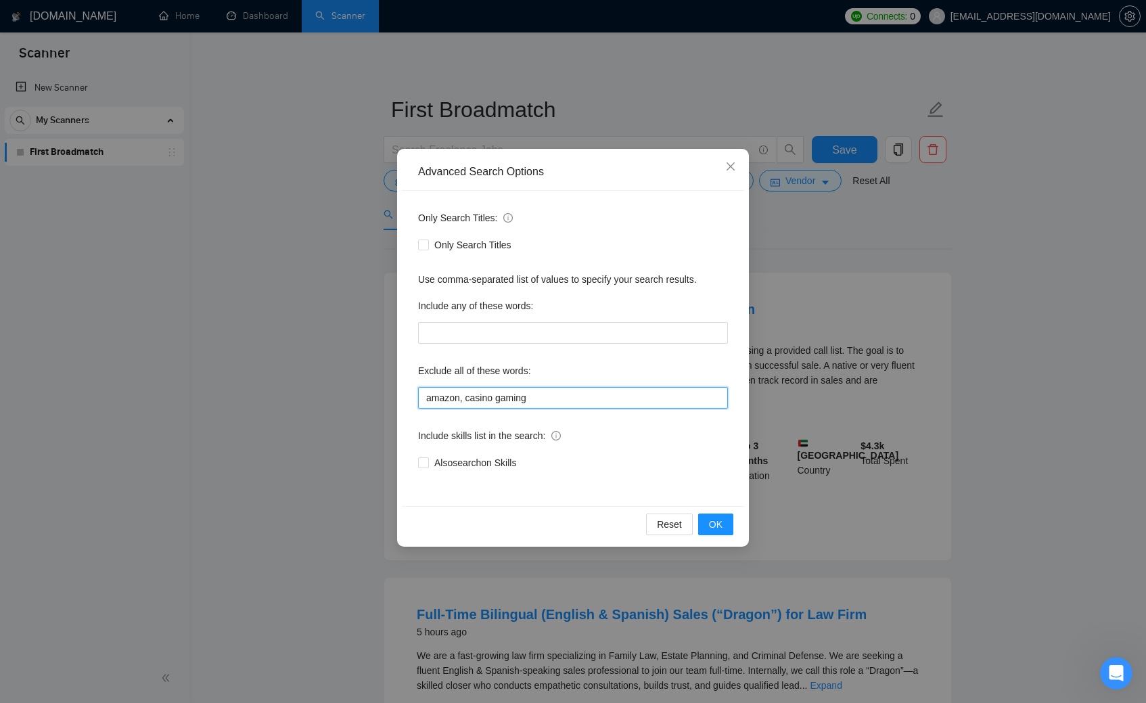
click at [549, 399] on input "amazon, casino gaming" at bounding box center [573, 398] width 310 height 22
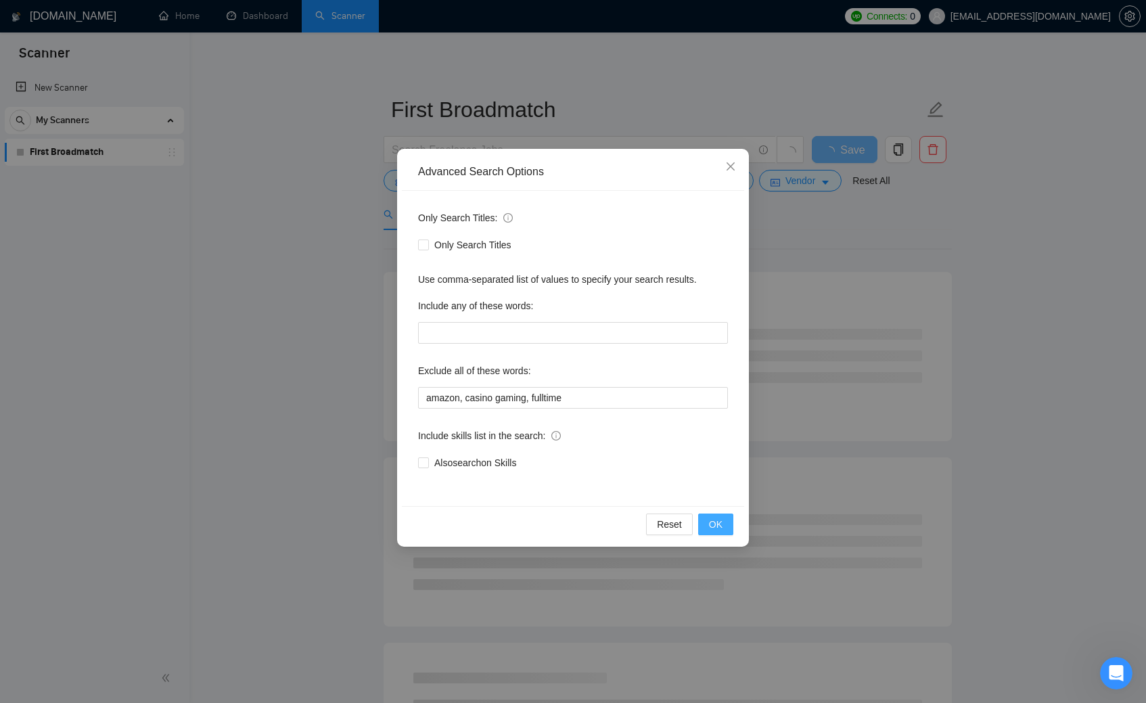
click at [723, 525] on button "OK" at bounding box center [715, 525] width 35 height 22
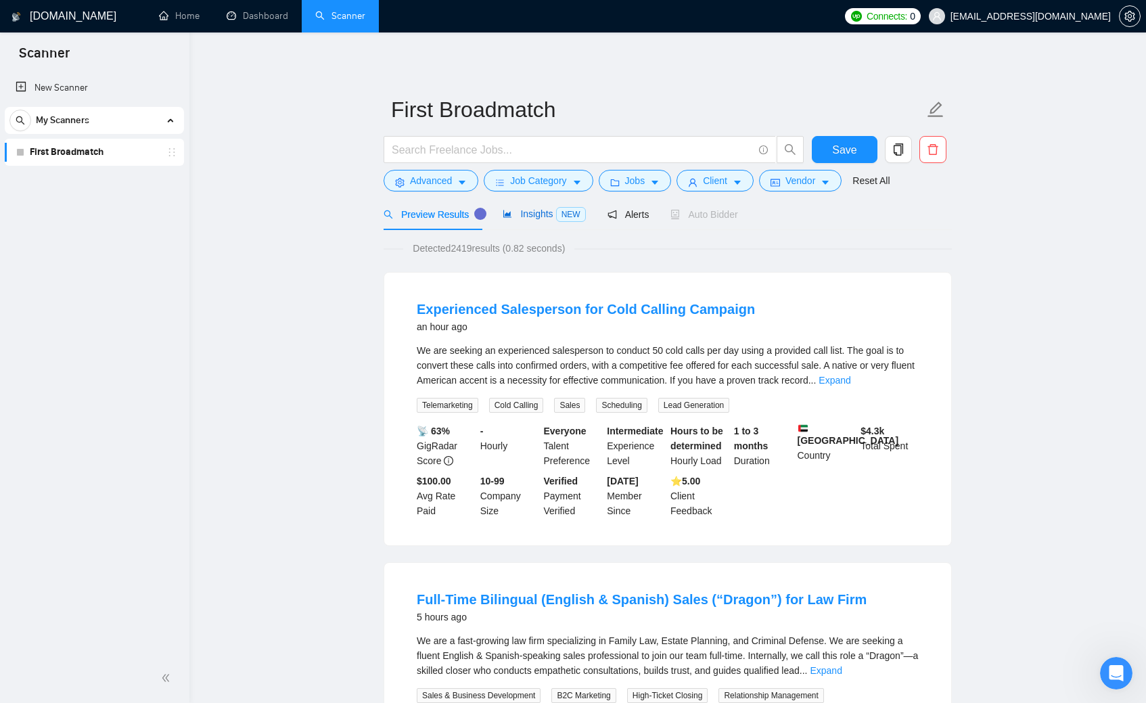
click at [531, 212] on span "Insights NEW" at bounding box center [544, 213] width 83 height 11
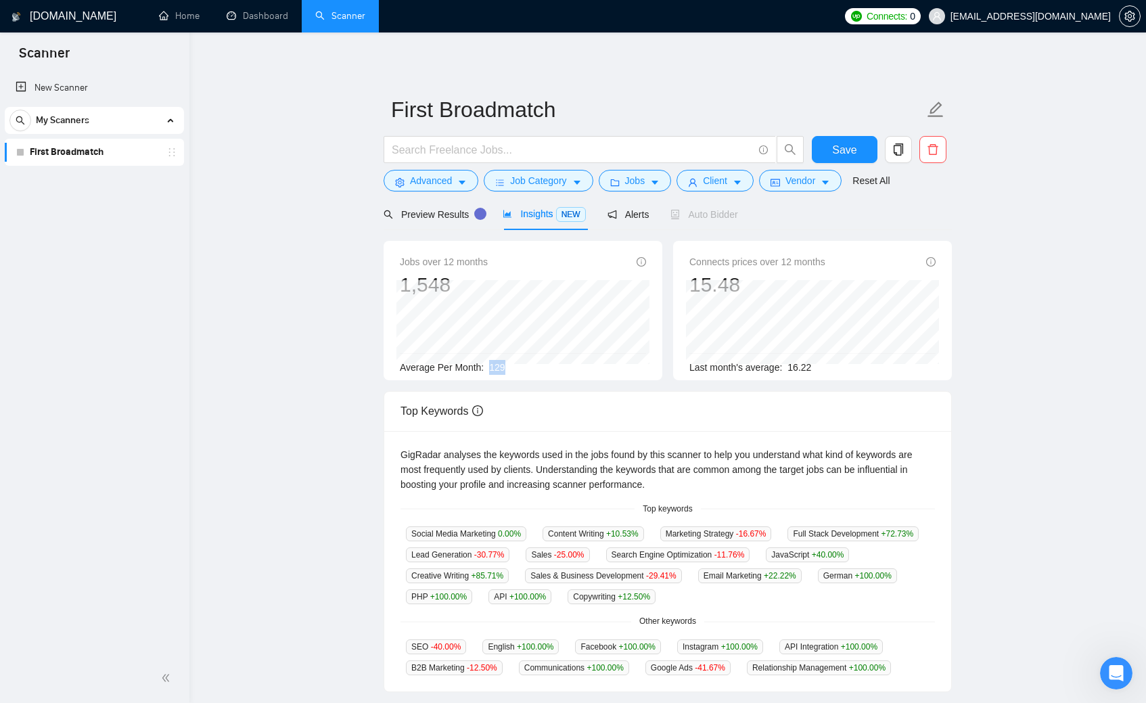
drag, startPoint x: 493, startPoint y: 367, endPoint x: 526, endPoint y: 369, distance: 32.5
click at [526, 369] on div "Average Per Month: 129" at bounding box center [523, 367] width 246 height 15
click at [308, 400] on main "First Broadmatch Save Advanced Job Category Jobs Client Vendor Reset All Previe…" at bounding box center [668, 507] width 914 height 907
click at [637, 217] on span "Alerts" at bounding box center [629, 214] width 42 height 11
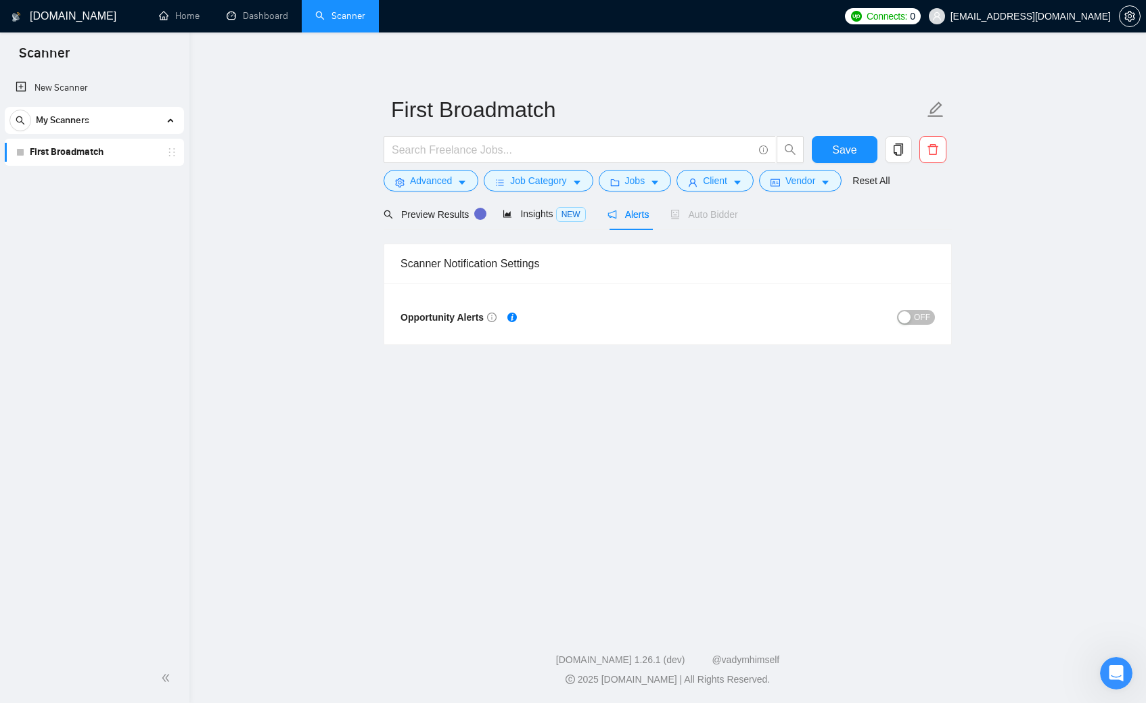
click at [921, 320] on span "OFF" at bounding box center [922, 317] width 16 height 15
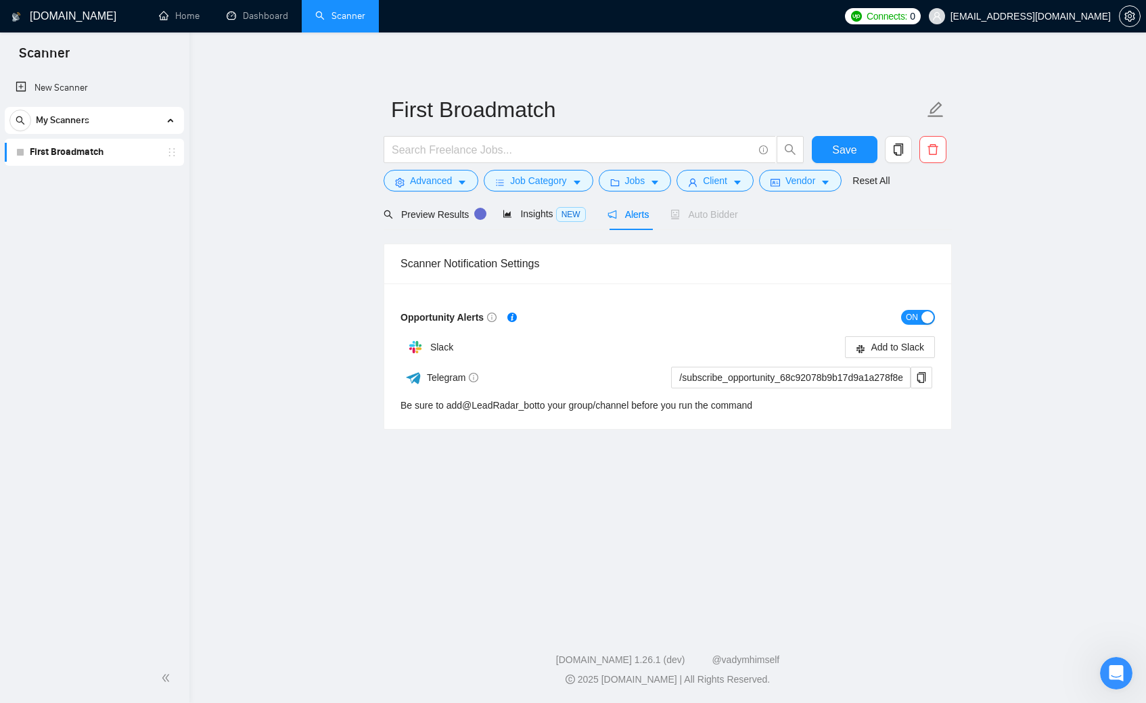
click at [916, 313] on span "ON" at bounding box center [912, 317] width 12 height 15
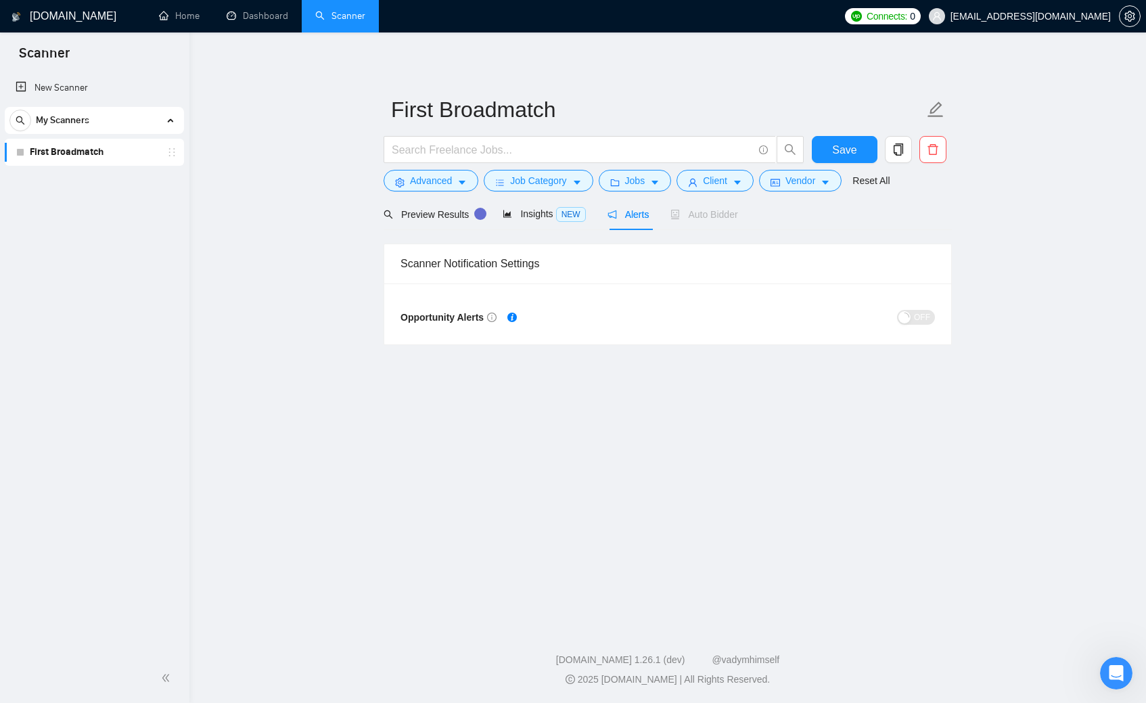
click at [290, 261] on main "First Broadmatch Save Advanced Job Category Jobs Client Vendor Reset All Previe…" at bounding box center [668, 326] width 914 height 545
click at [788, 58] on div "First Broadmatch Save Advanced Job Category Jobs Client Vendor Reset All Previe…" at bounding box center [668, 199] width 568 height 291
click at [318, 214] on main "First Broadmatch Save Advanced Job Category Jobs Client Vendor Reset All Previe…" at bounding box center [668, 326] width 914 height 545
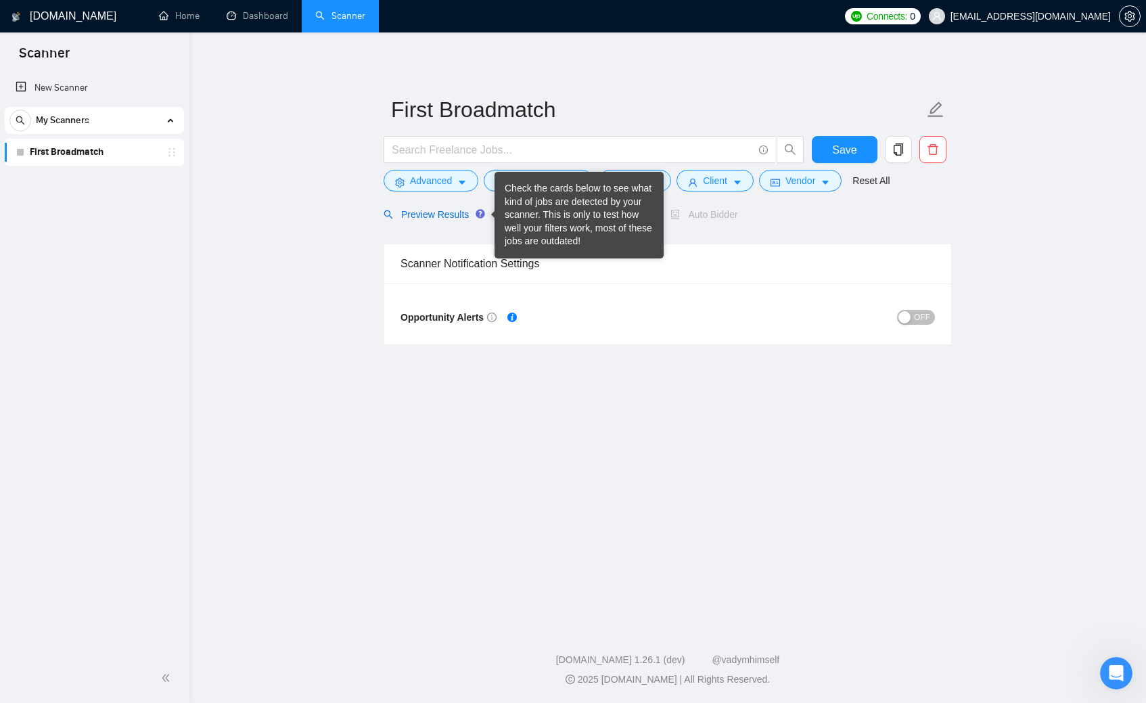
click at [449, 212] on span "Preview Results" at bounding box center [432, 214] width 97 height 11
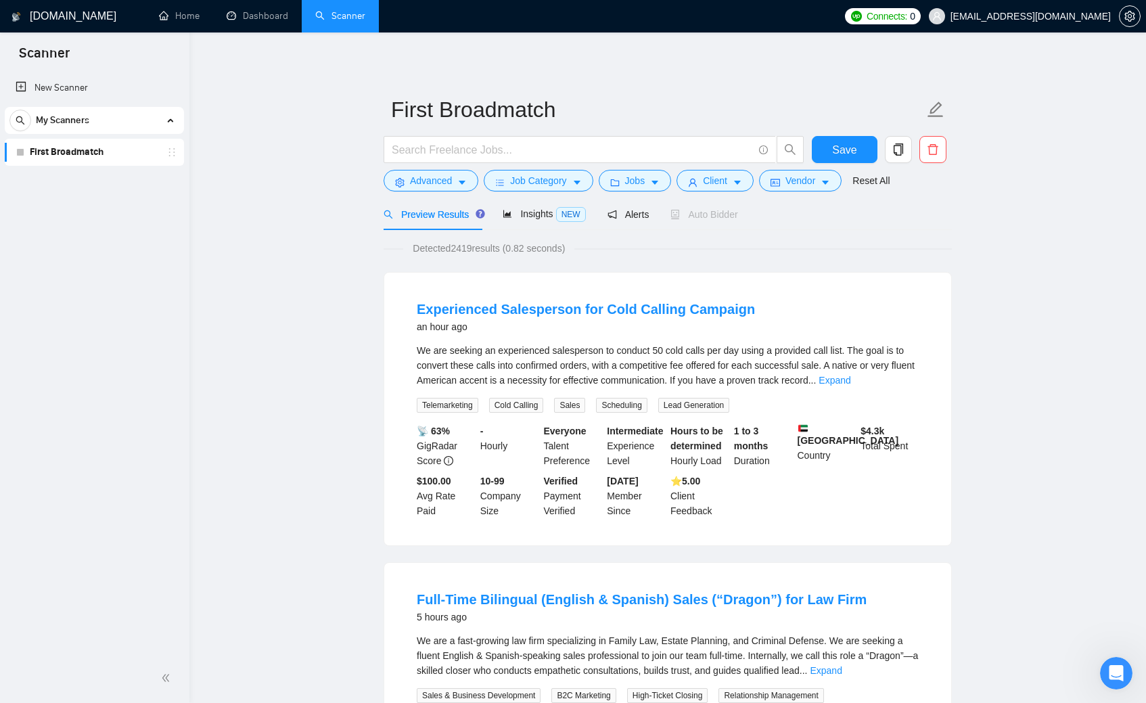
drag, startPoint x: 570, startPoint y: 250, endPoint x: 422, endPoint y: 250, distance: 148.2
click at [422, 250] on span "Detected 2419 results (0.82 seconds)" at bounding box center [488, 248] width 171 height 15
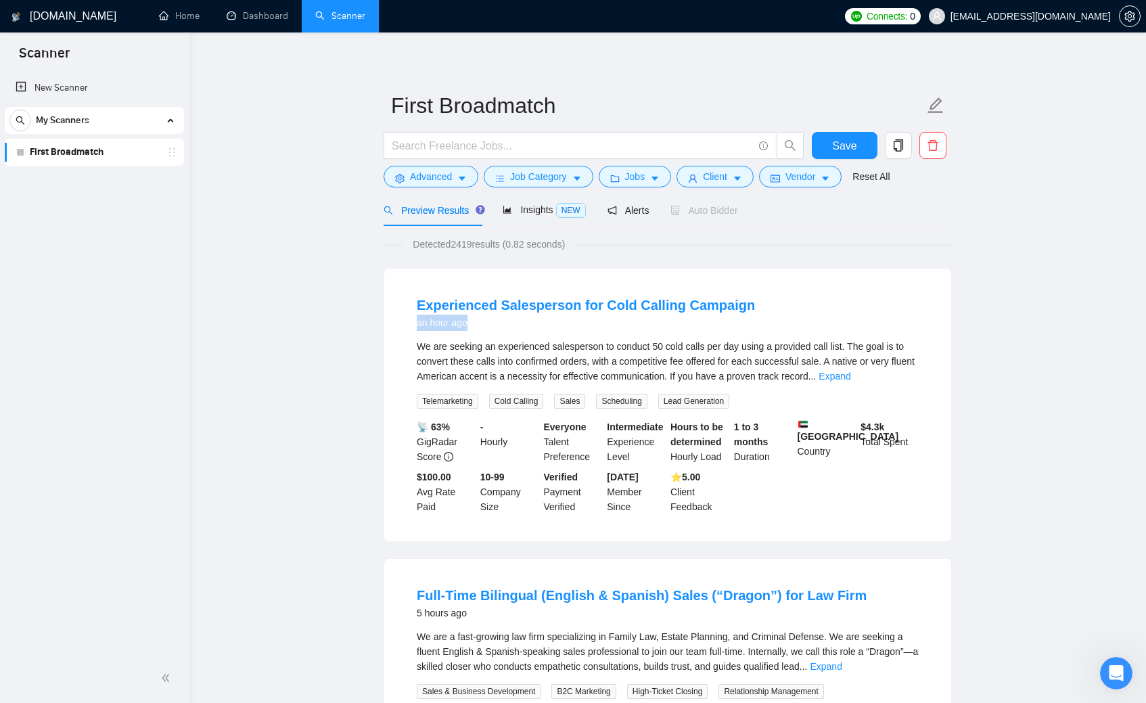
drag, startPoint x: 418, startPoint y: 324, endPoint x: 475, endPoint y: 325, distance: 56.9
click at [475, 325] on div "an hour ago" at bounding box center [586, 323] width 338 height 16
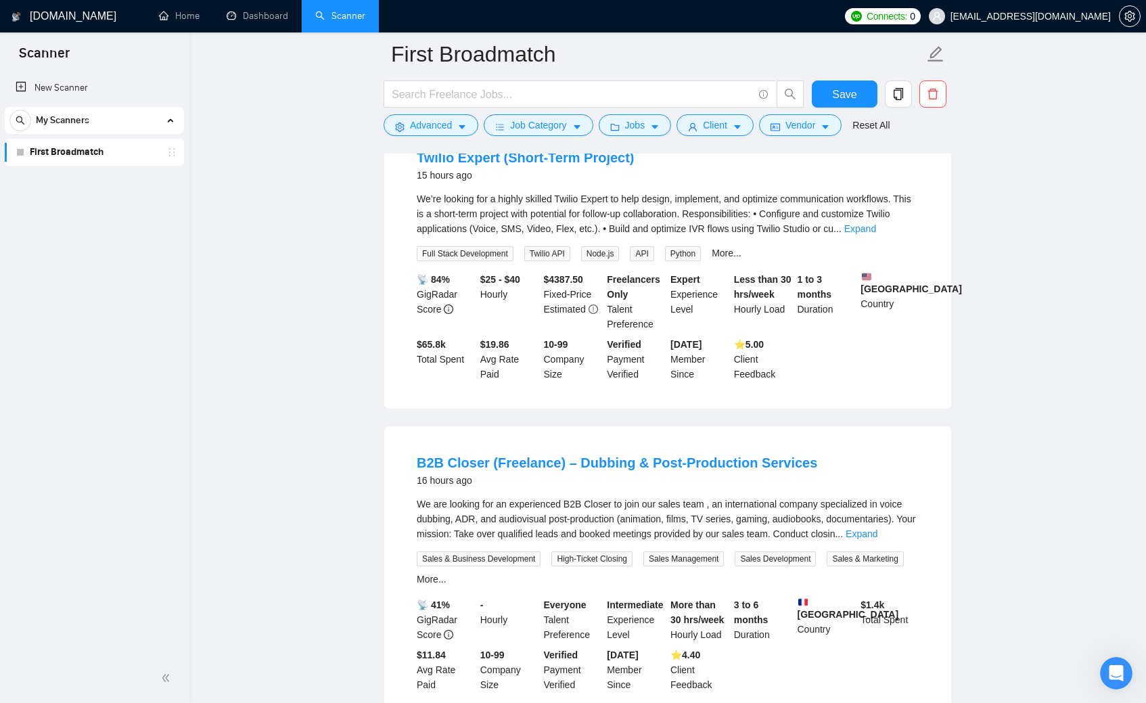
scroll to position [765, 0]
drag, startPoint x: 428, startPoint y: 489, endPoint x: 468, endPoint y: 491, distance: 40.7
click at [468, 488] on div "16 hours ago" at bounding box center [617, 480] width 401 height 16
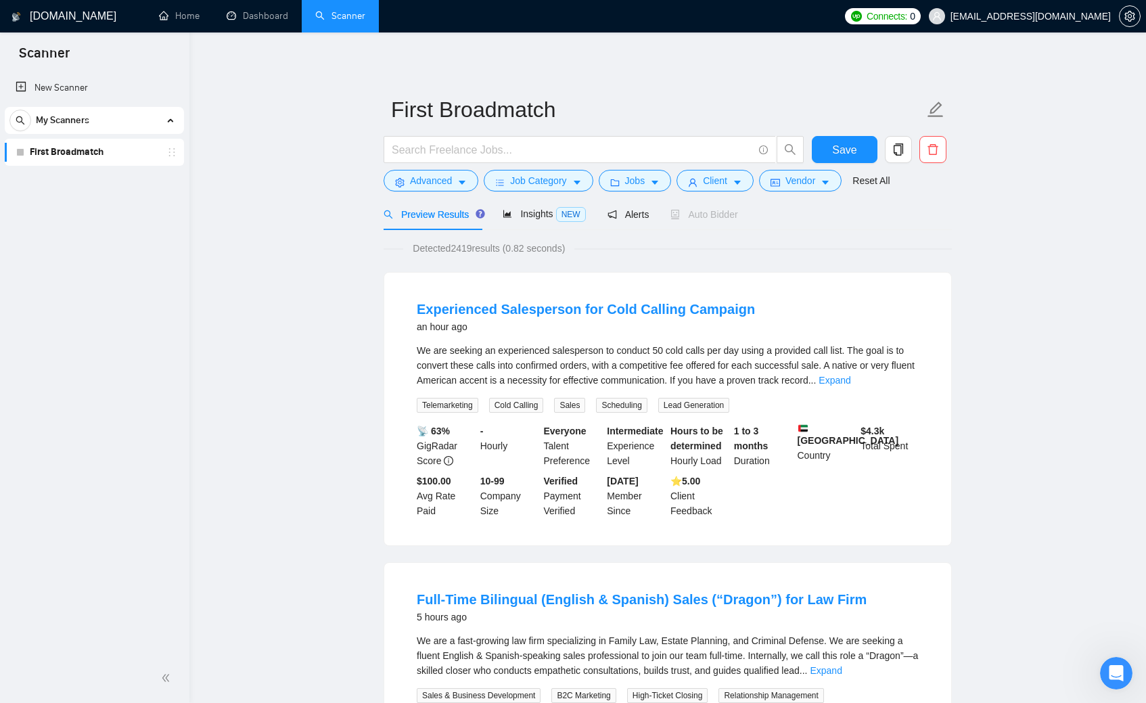
scroll to position [0, 0]
click at [426, 182] on span "Advanced" at bounding box center [431, 180] width 42 height 15
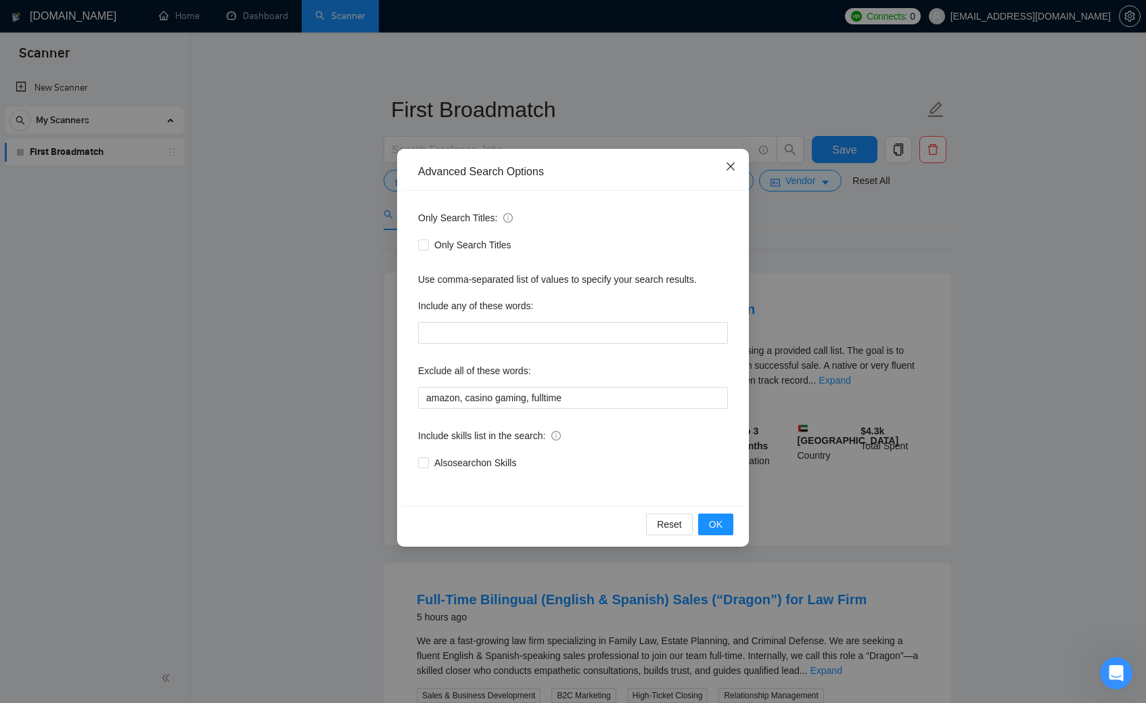
click at [729, 167] on icon "close" at bounding box center [730, 166] width 11 height 11
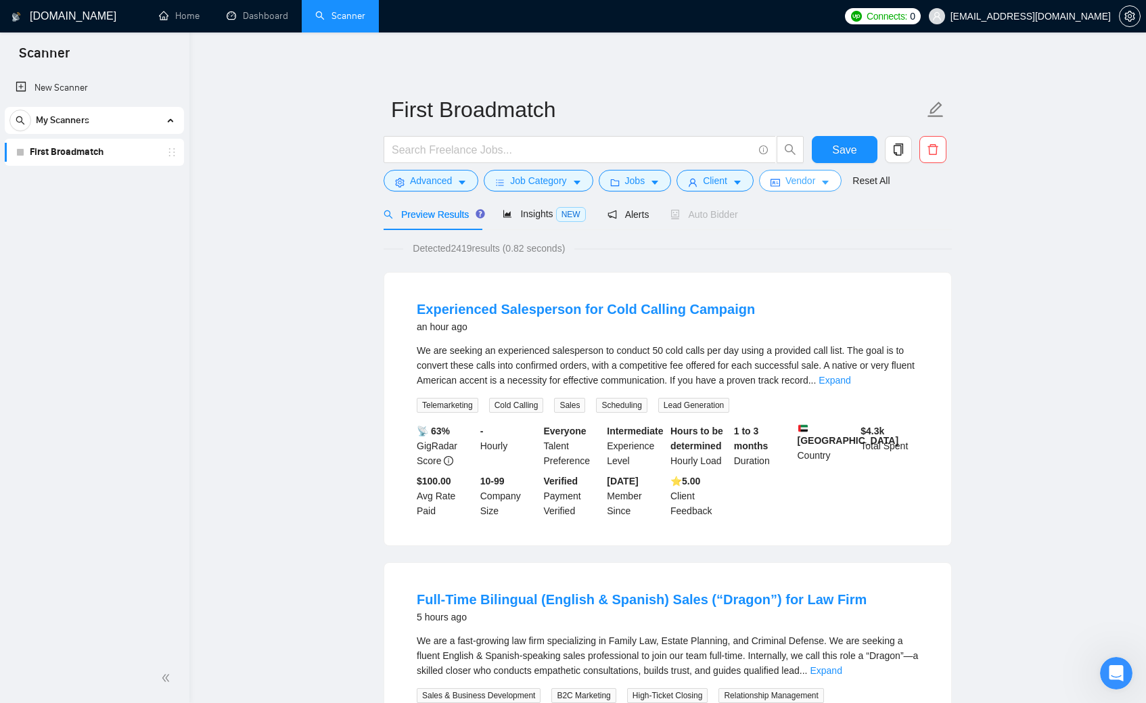
click at [807, 183] on span "Vendor" at bounding box center [801, 180] width 30 height 15
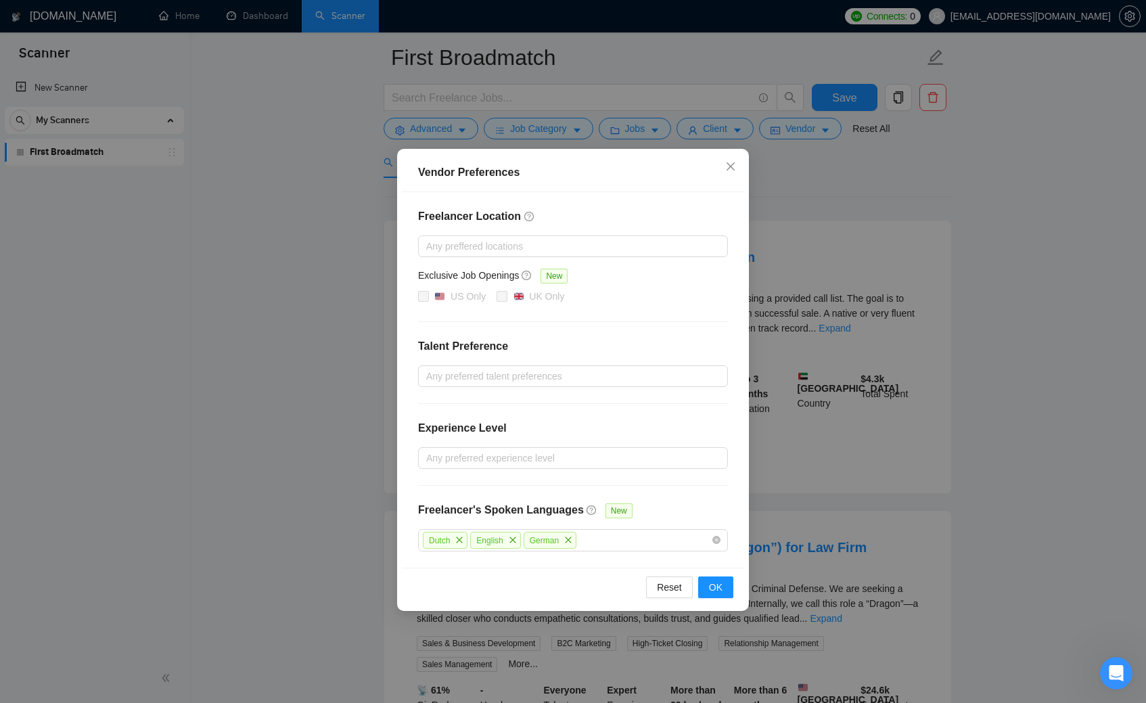
scroll to position [49, 0]
click at [680, 583] on span "Reset" at bounding box center [669, 587] width 25 height 15
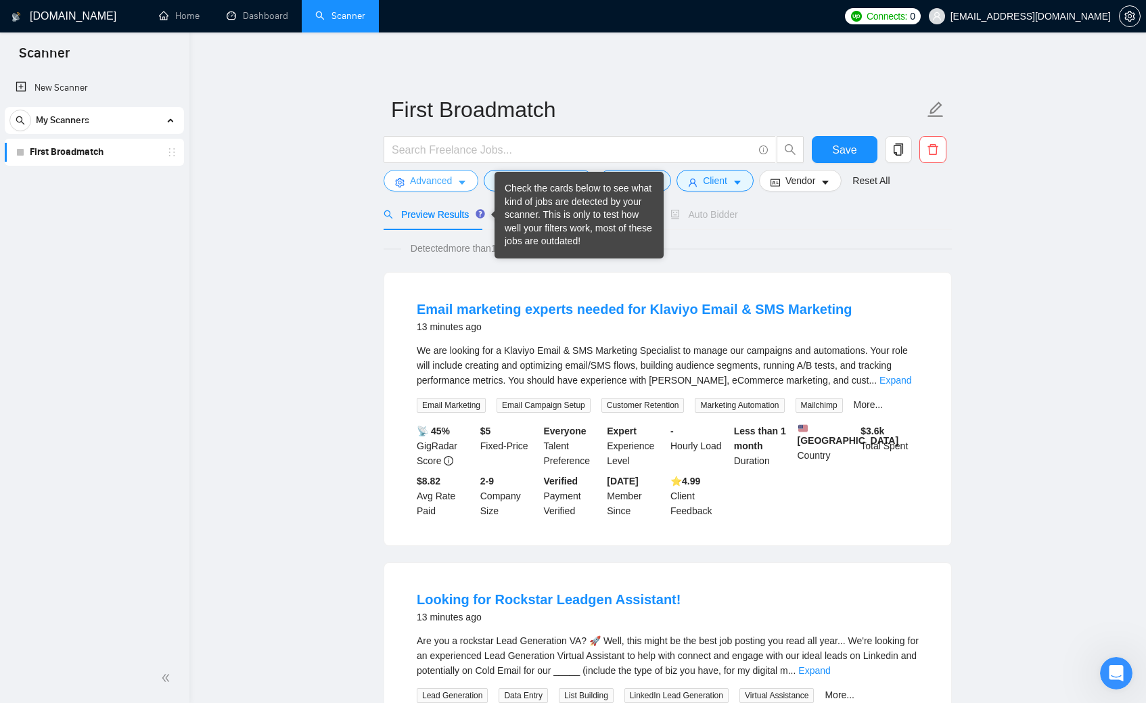
scroll to position [0, 0]
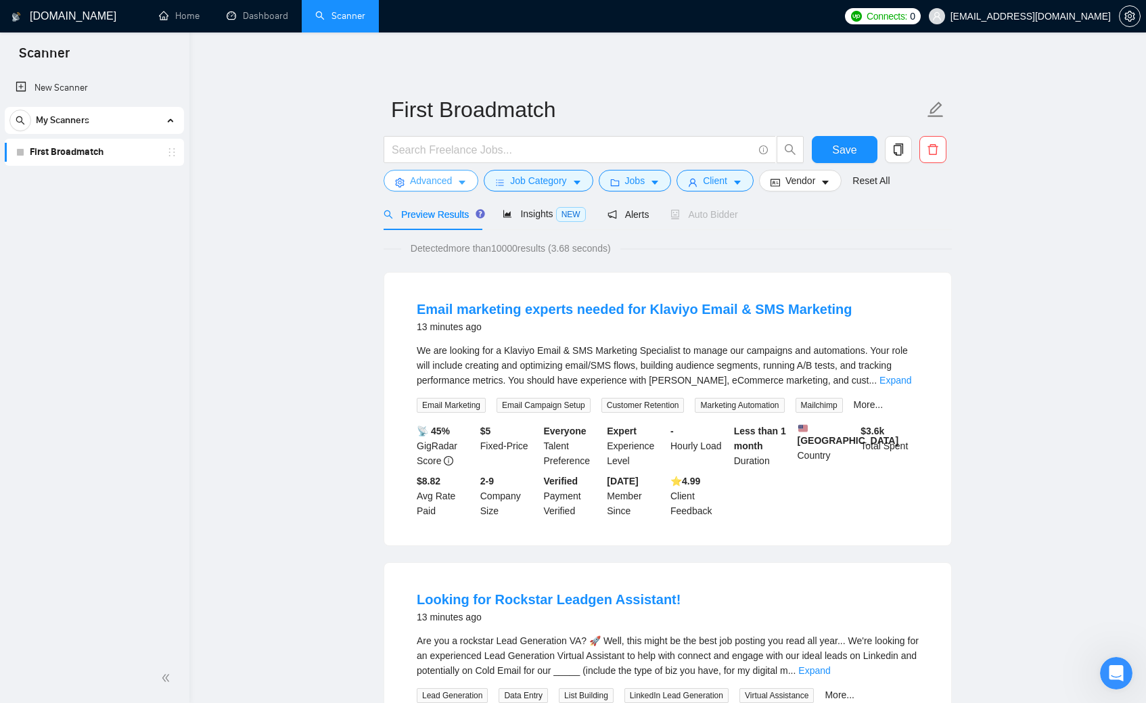
click at [443, 179] on span "Advanced" at bounding box center [431, 180] width 42 height 15
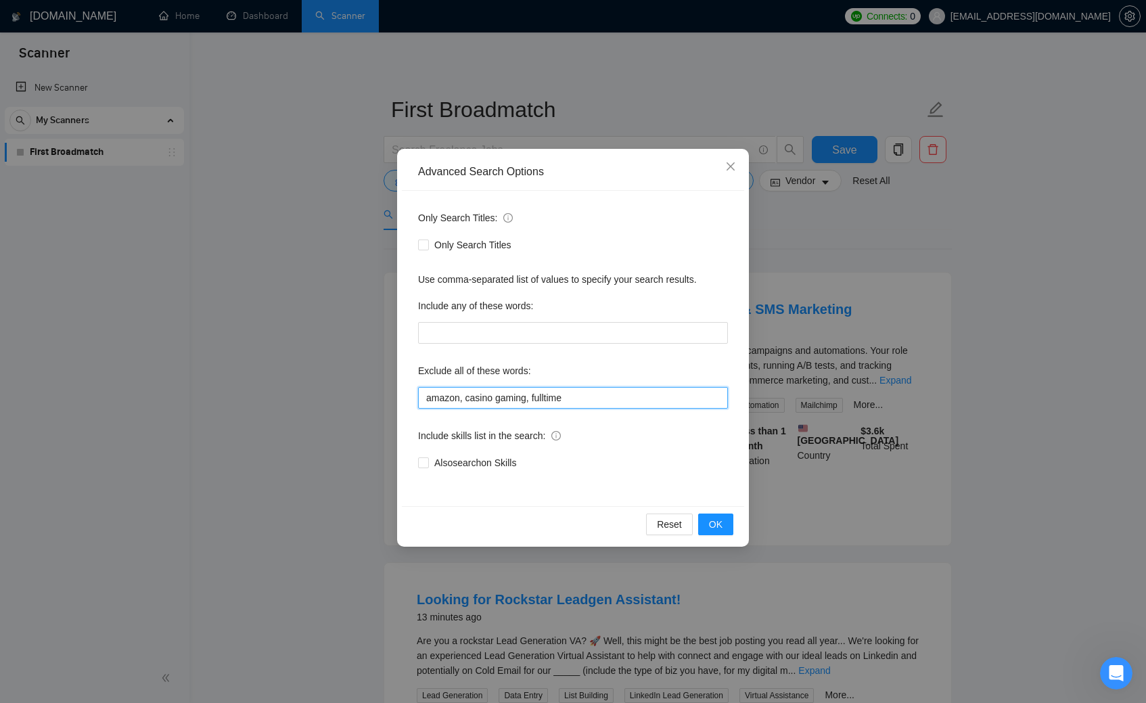
click at [578, 399] on input "amazon, casino gaming, fulltime" at bounding box center [573, 398] width 310 height 22
click at [591, 397] on input "amazon, casino gaming, fulltime, developer" at bounding box center [573, 398] width 310 height 22
click at [722, 520] on span "OK" at bounding box center [716, 524] width 14 height 15
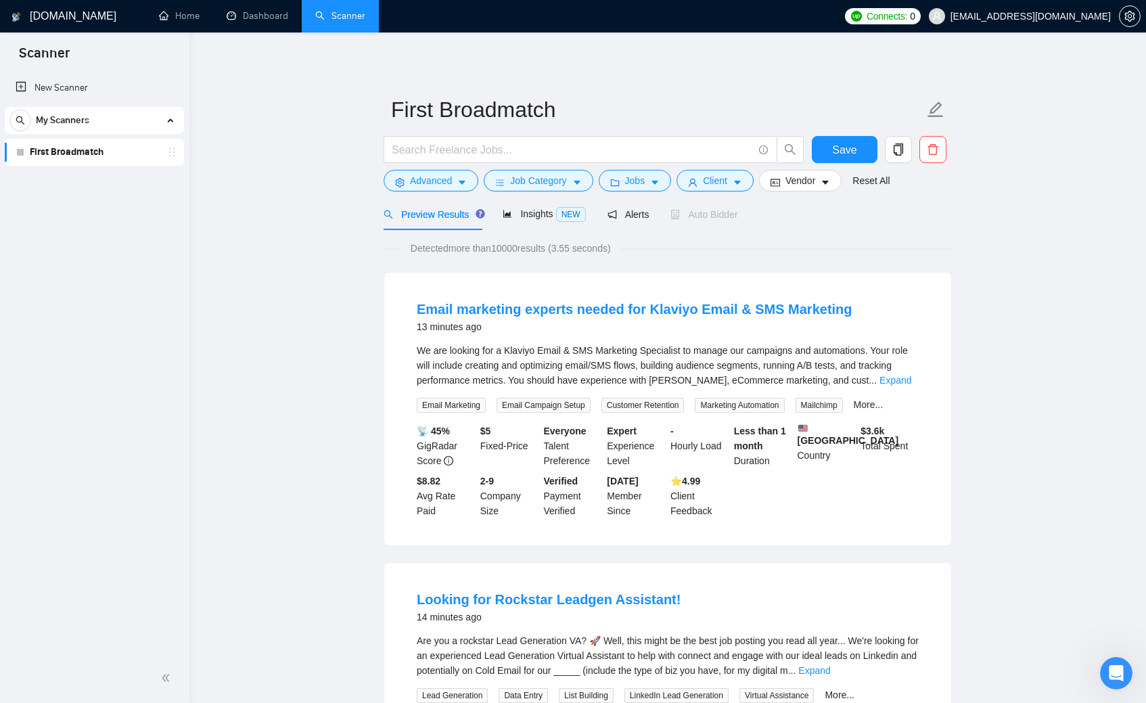
click at [431, 176] on span "Advanced" at bounding box center [431, 180] width 42 height 15
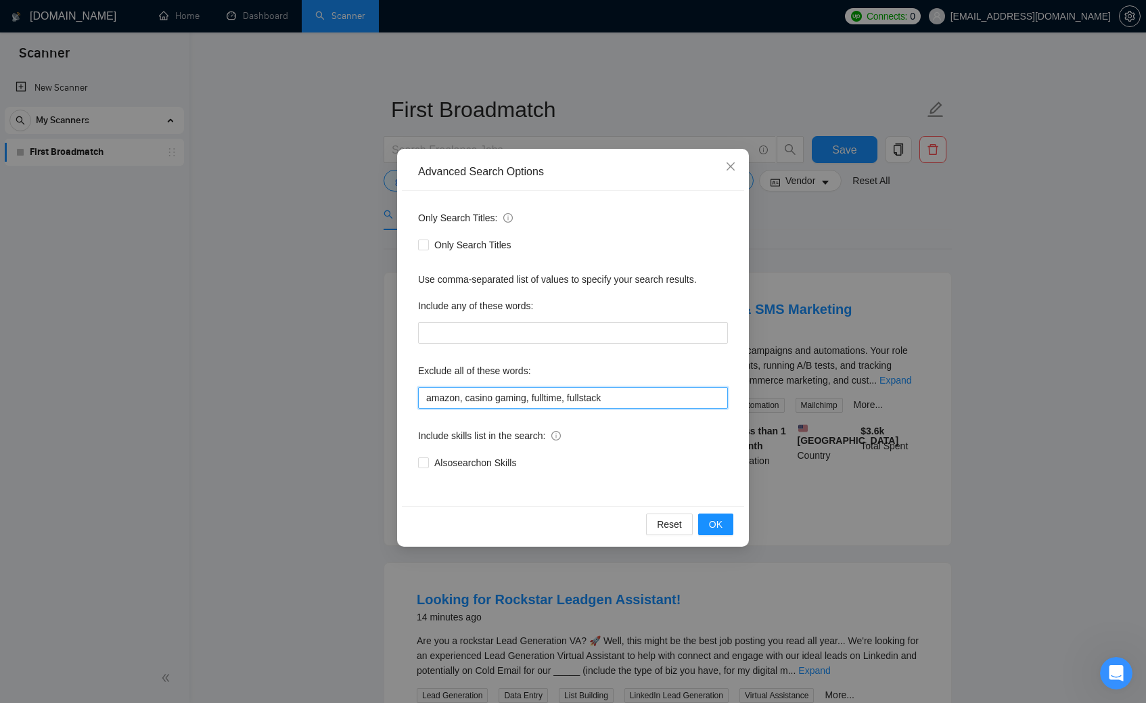
click at [631, 398] on input "amazon, casino gaming, fulltime, fullstack" at bounding box center [573, 398] width 310 height 22
type input "amazon, casino gaming, fulltime, fullstack, debugging"
click at [715, 524] on span "OK" at bounding box center [716, 524] width 14 height 15
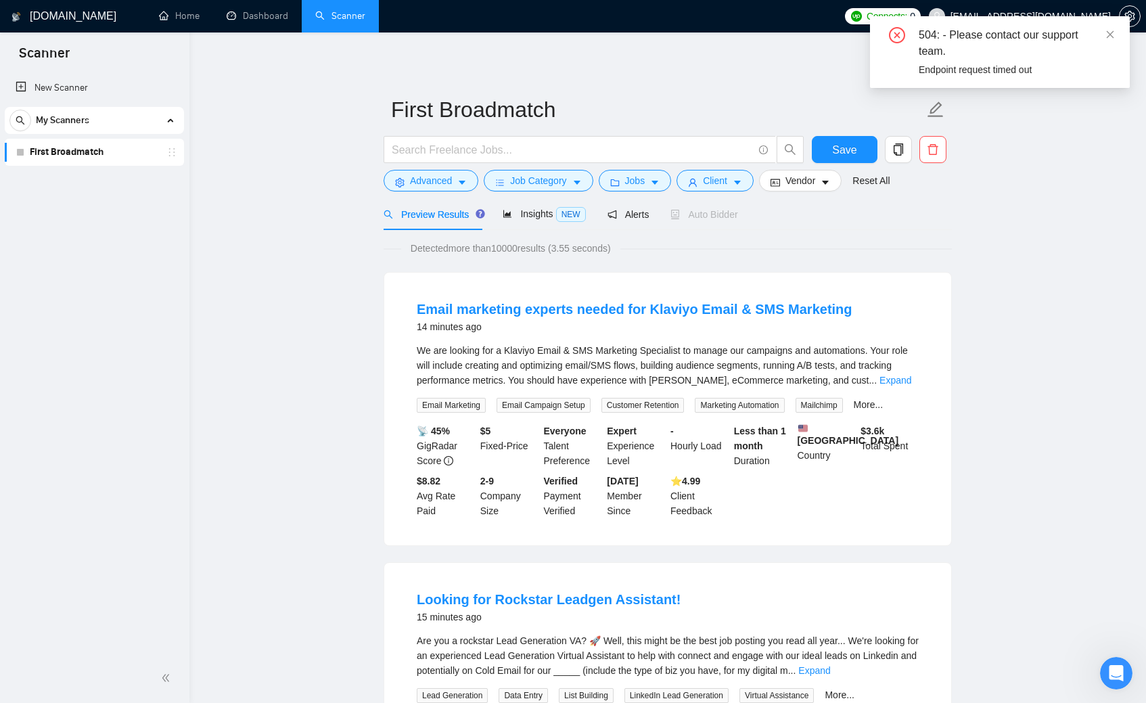
drag, startPoint x: 317, startPoint y: 187, endPoint x: 313, endPoint y: 178, distance: 10.0
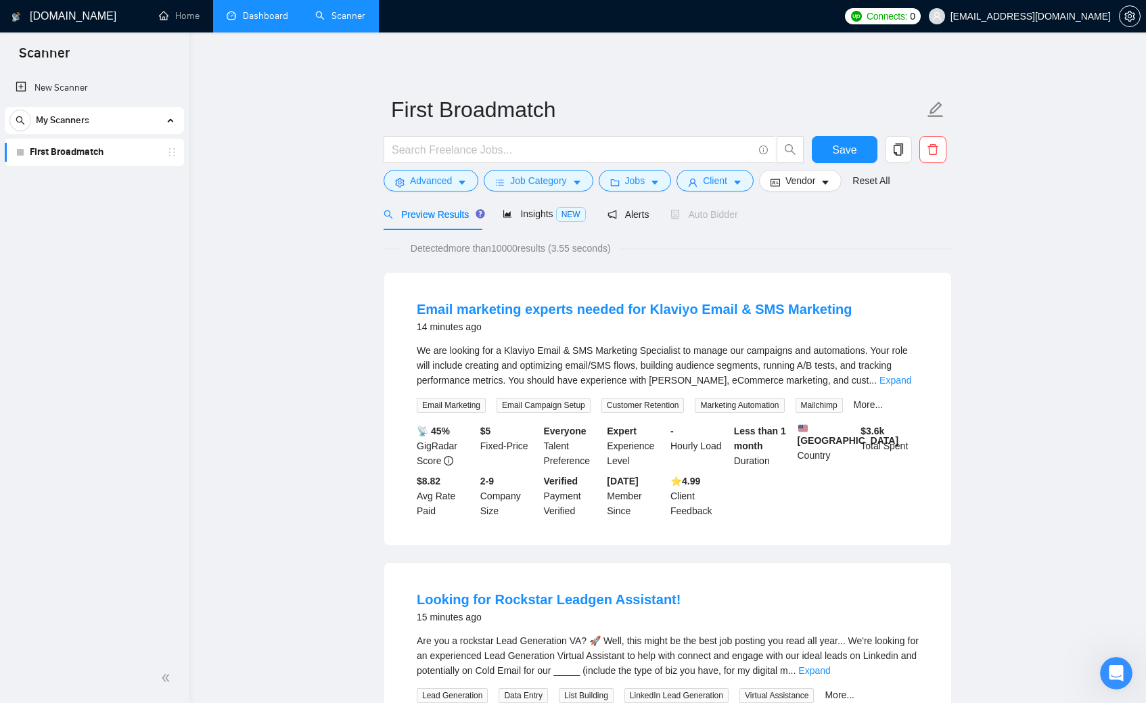
click at [259, 10] on link "Dashboard" at bounding box center [258, 16] width 62 height 12
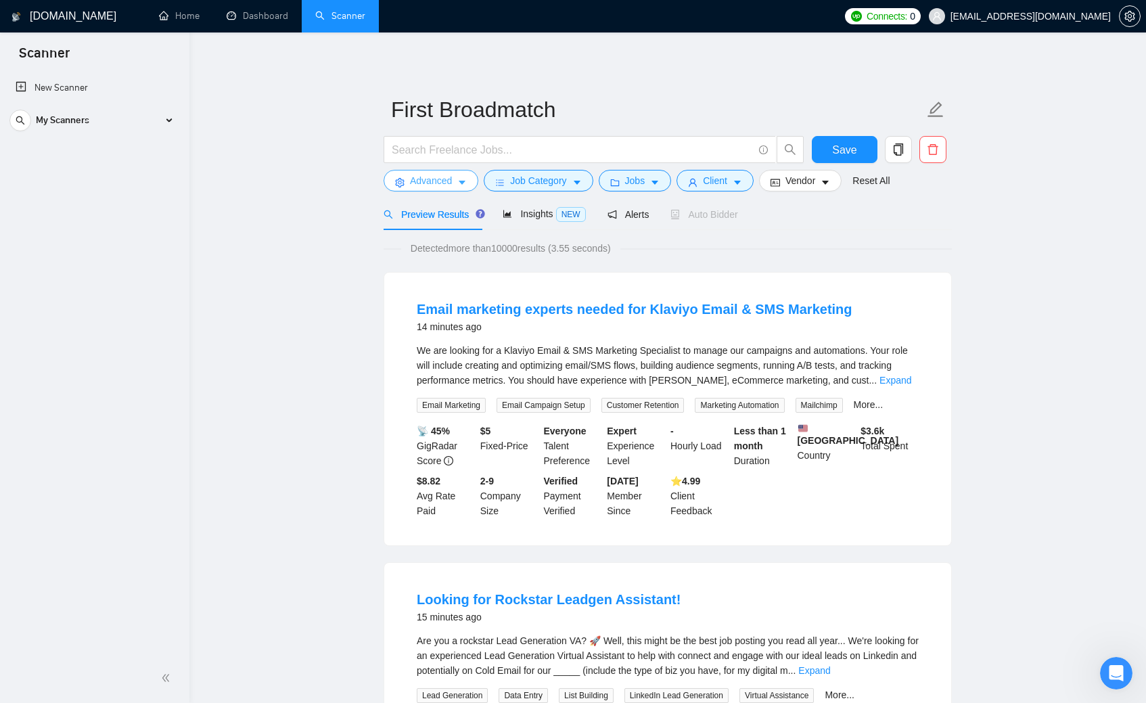
click at [441, 176] on span "Advanced" at bounding box center [431, 180] width 42 height 15
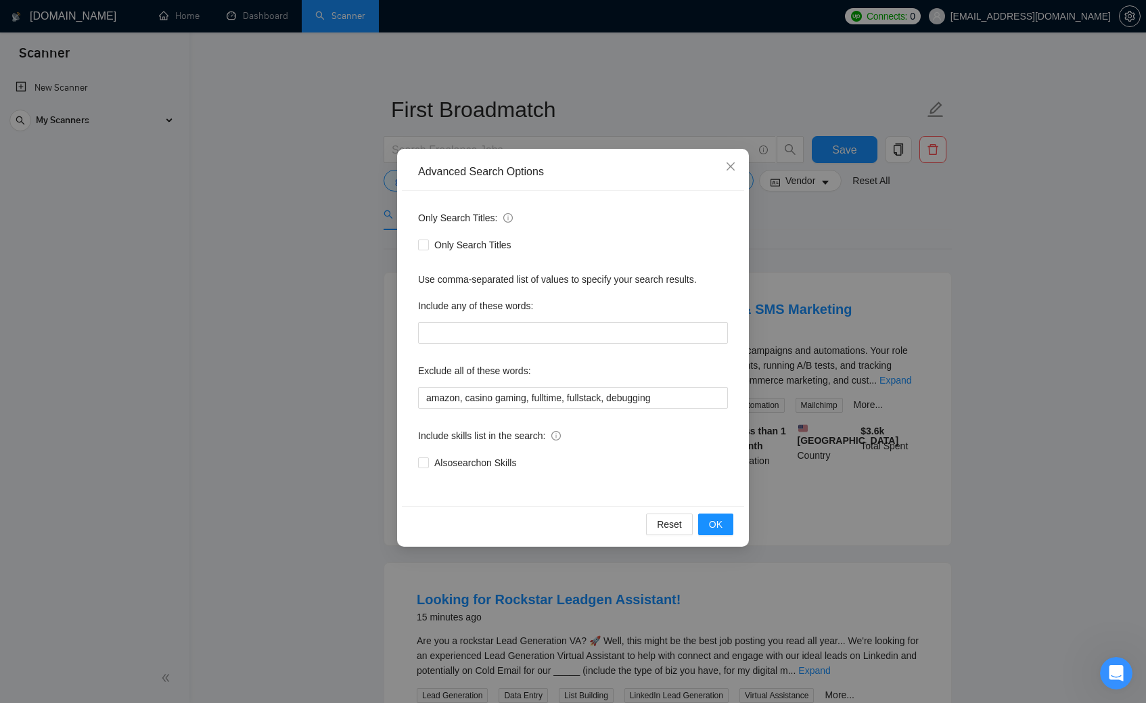
click at [287, 263] on div "Advanced Search Options Only Search Titles: Only Search Titles Use comma-separa…" at bounding box center [573, 351] width 1146 height 703
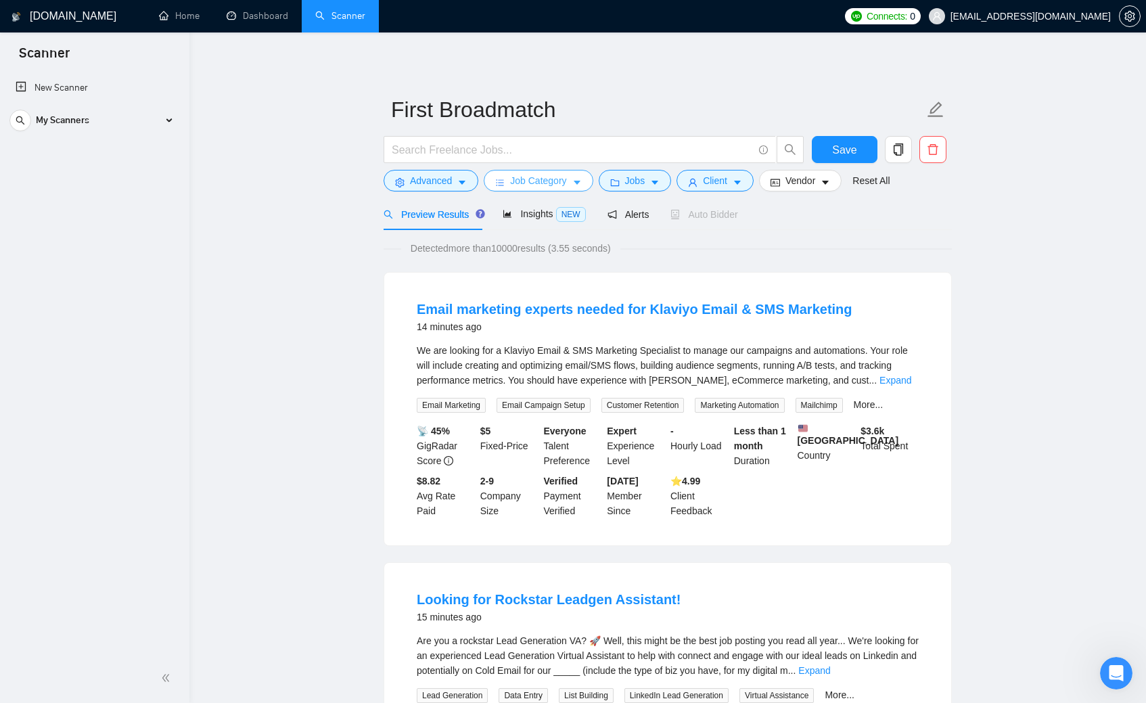
click at [527, 172] on button "Job Category" at bounding box center [538, 181] width 109 height 22
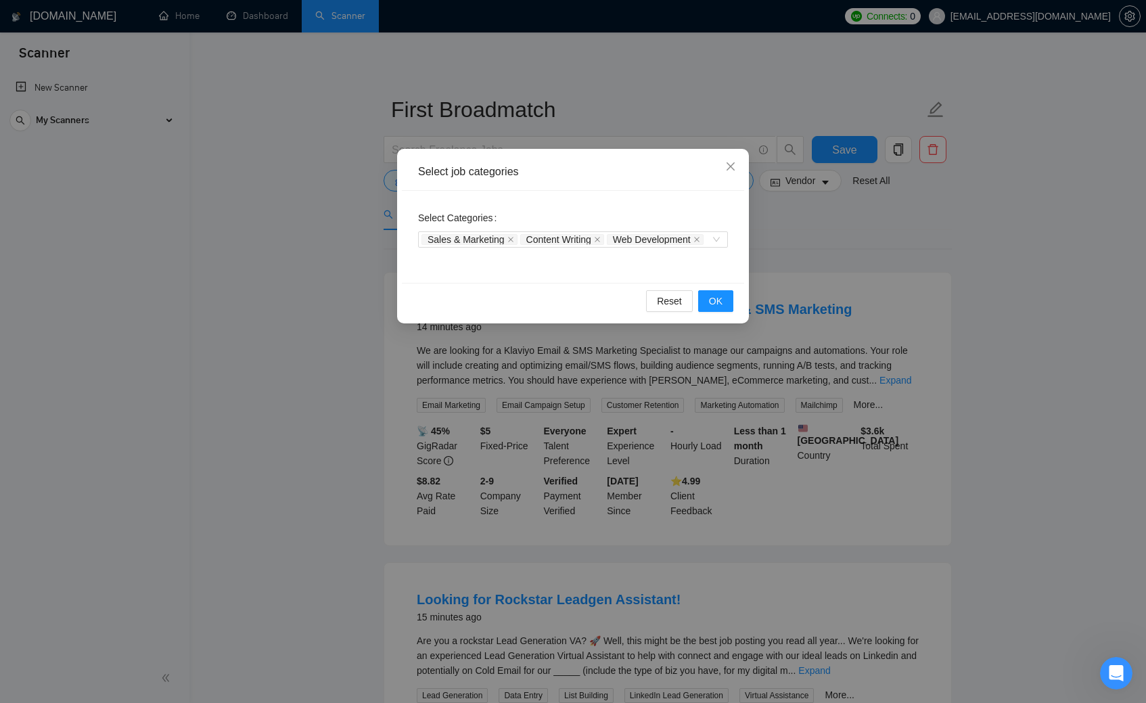
click at [299, 263] on div "Select job categories Select Categories Sales & Marketing Content Writing Web D…" at bounding box center [573, 351] width 1146 height 703
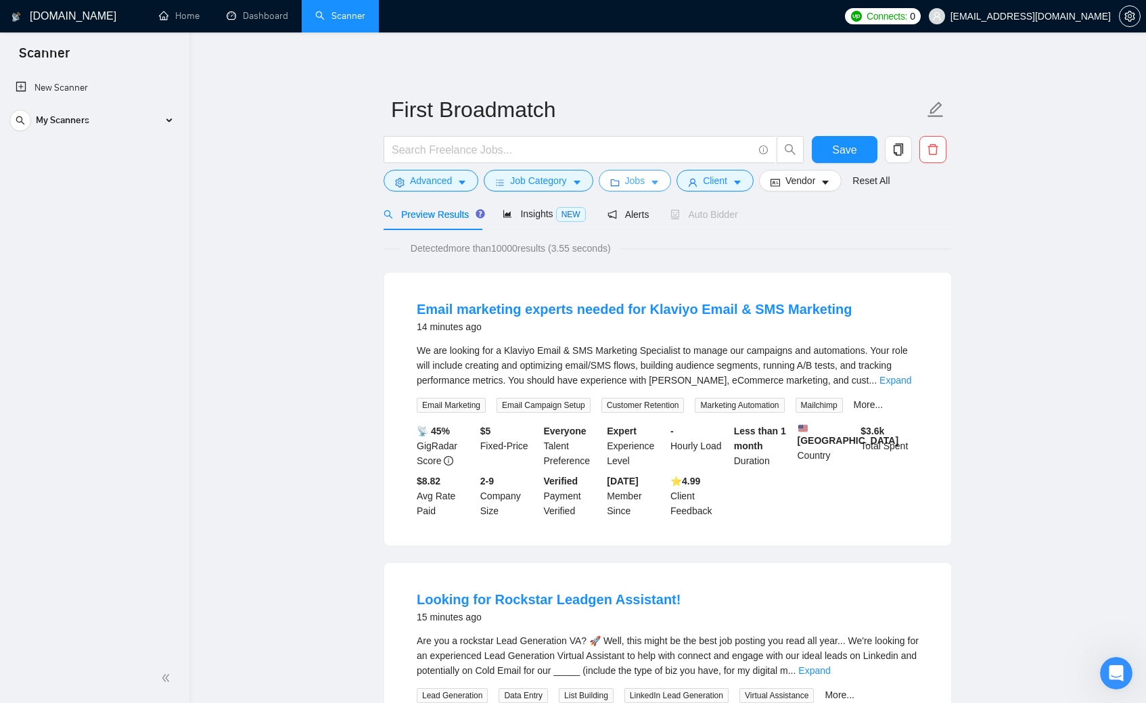
click at [651, 176] on button "Jobs" at bounding box center [635, 181] width 73 height 22
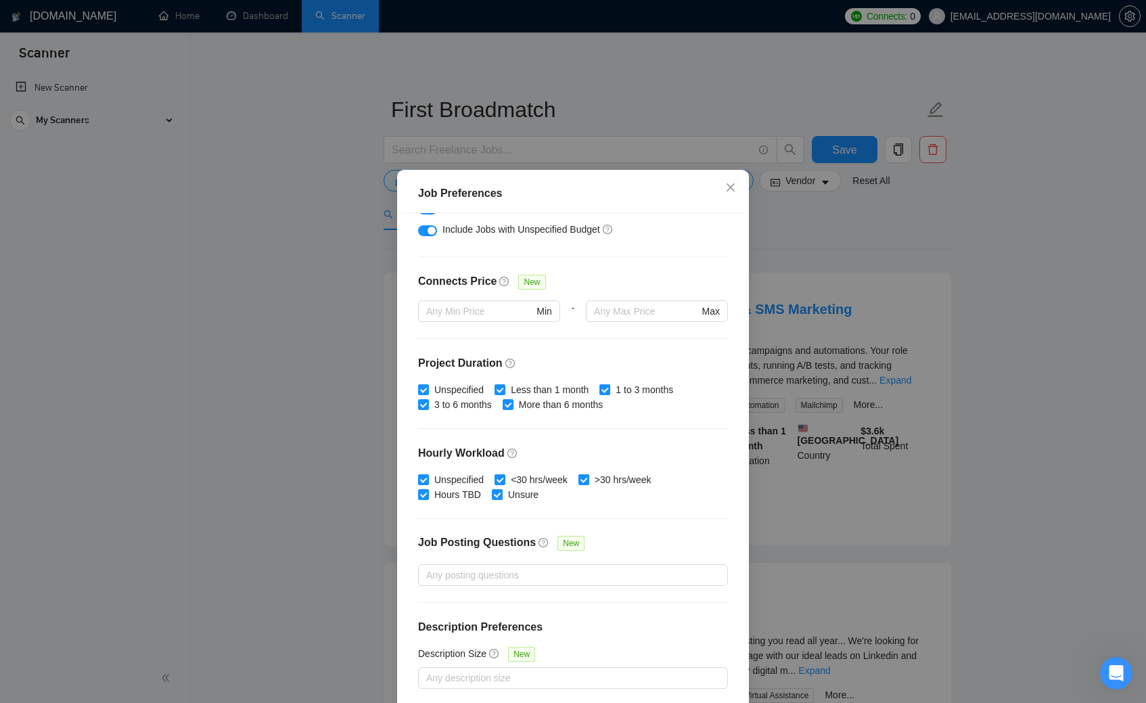
scroll to position [271, 0]
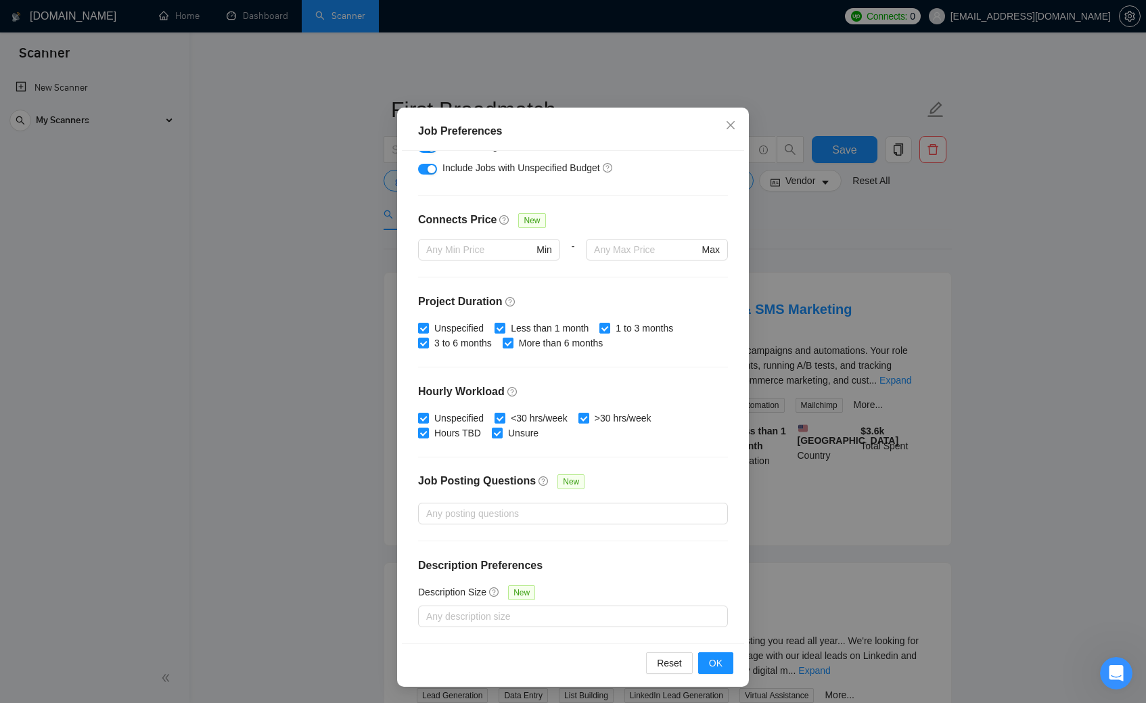
click at [274, 472] on div "Job Preferences Budget Project Type All Fixed Price Hourly Rate Fixed Price Bud…" at bounding box center [573, 351] width 1146 height 703
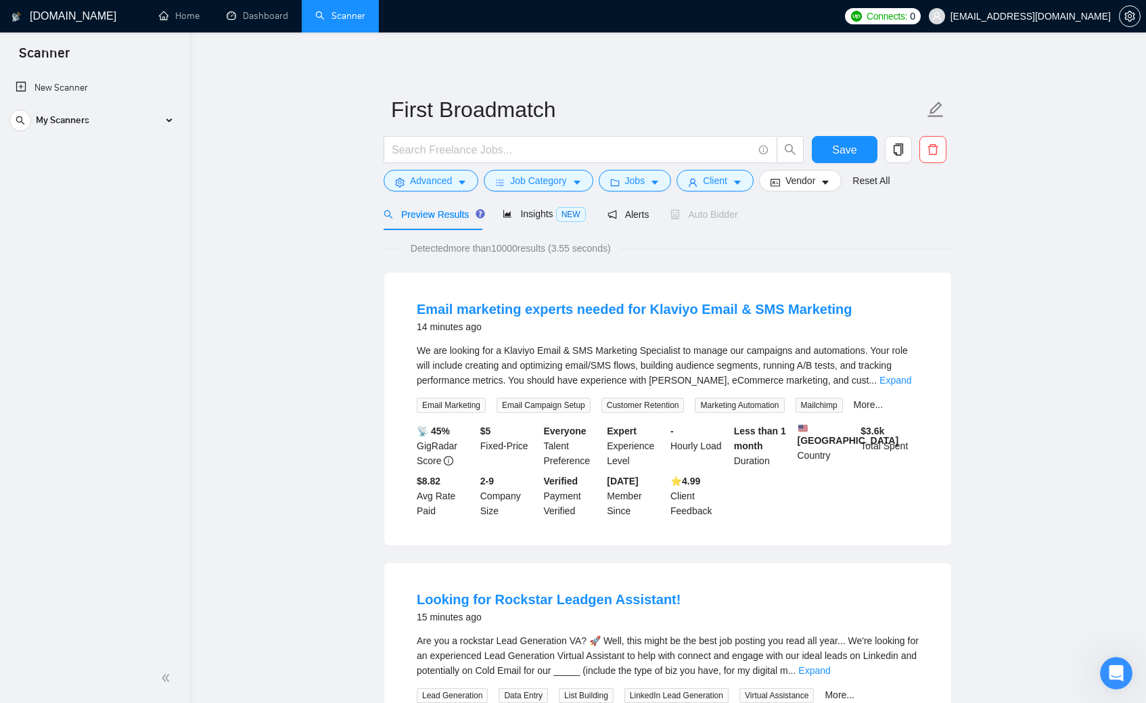
scroll to position [0, 0]
click at [790, 181] on button "Vendor" at bounding box center [800, 181] width 83 height 22
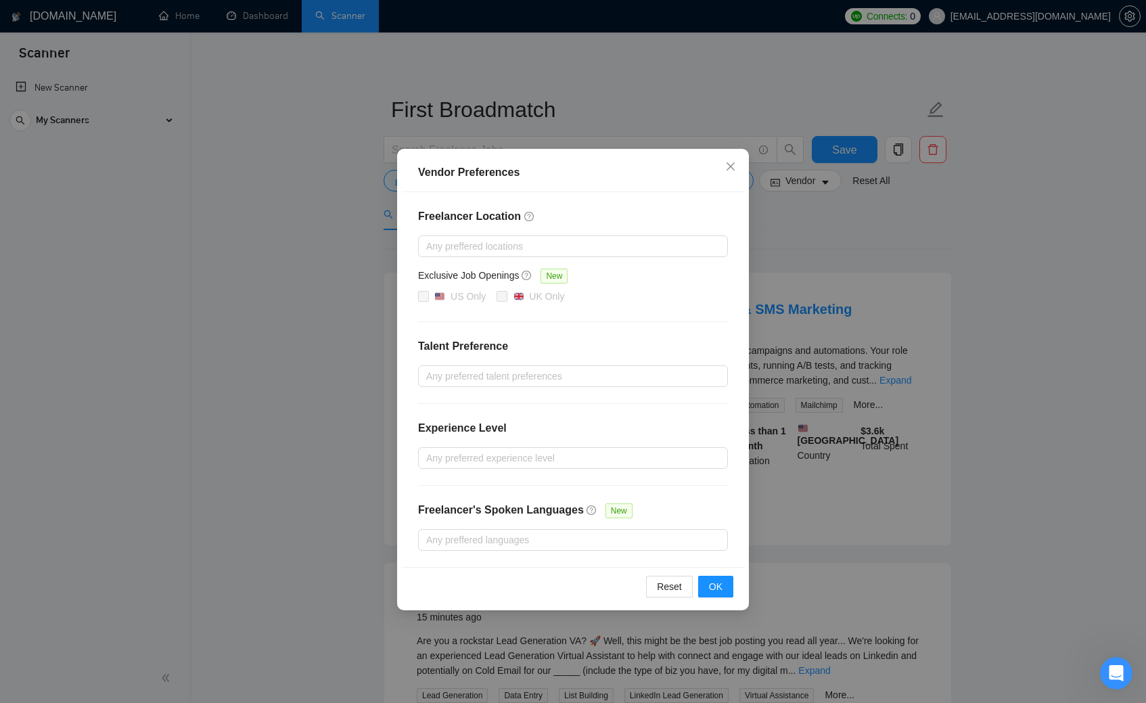
click at [1065, 288] on div "Vendor Preferences Freelancer Location Any preffered locations Exclusive Job Op…" at bounding box center [573, 351] width 1146 height 703
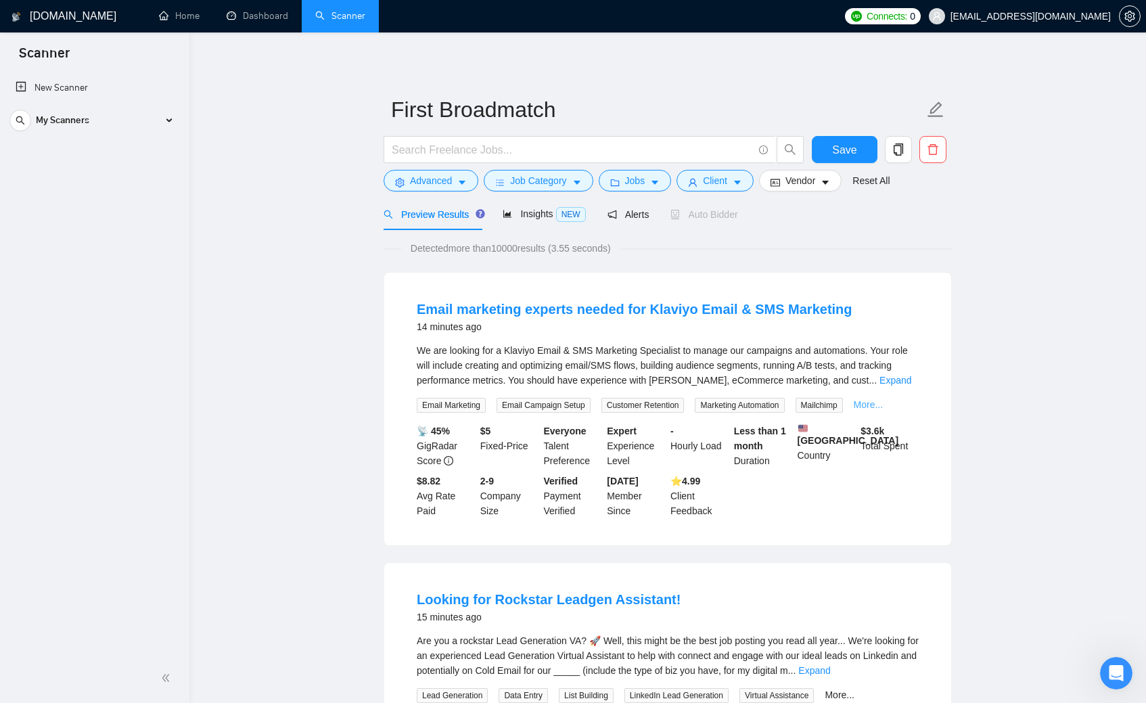
click at [884, 405] on link "More..." at bounding box center [869, 404] width 30 height 11
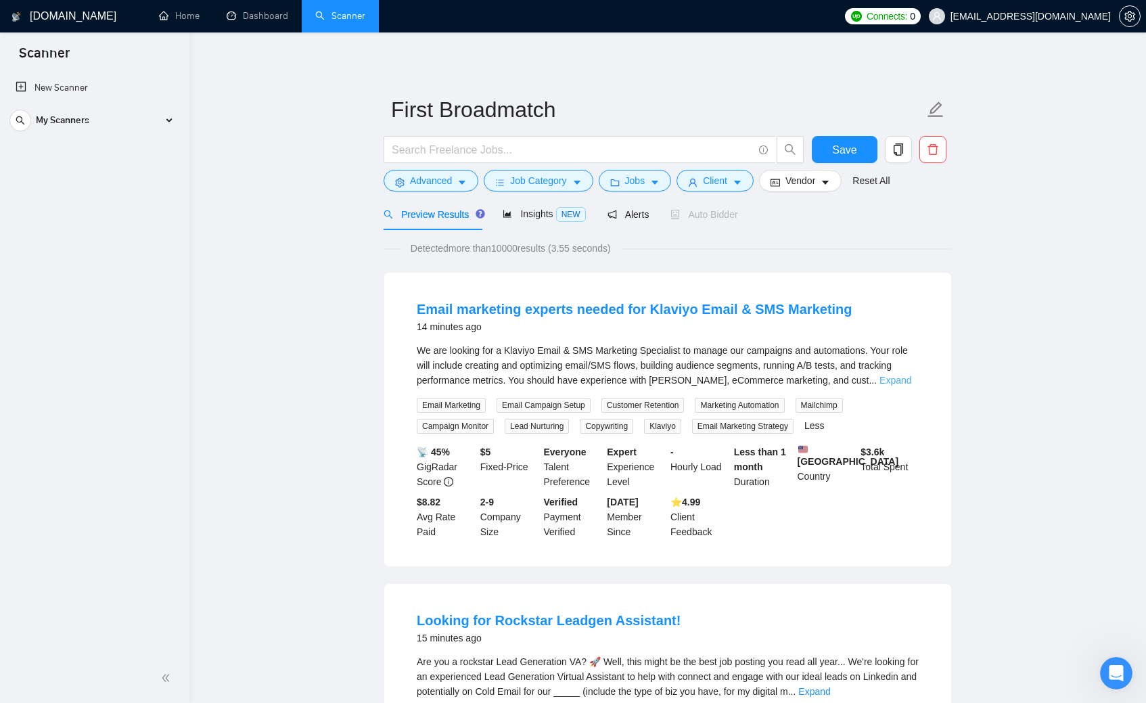
click at [898, 380] on link "Expand" at bounding box center [896, 380] width 32 height 11
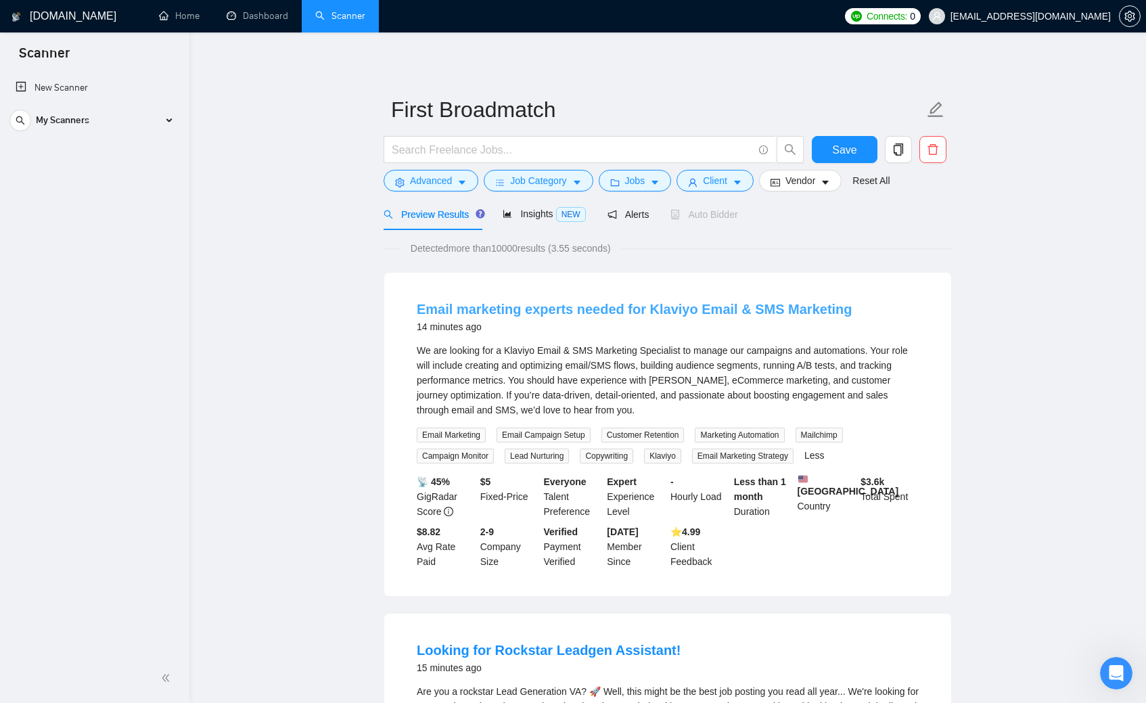
click at [501, 311] on link "Email marketing experts needed for Klaviyo Email & SMS Marketing" at bounding box center [635, 309] width 436 height 15
drag, startPoint x: 419, startPoint y: 325, endPoint x: 502, endPoint y: 328, distance: 83.3
click at [502, 328] on div "14 minutes ago" at bounding box center [635, 327] width 436 height 16
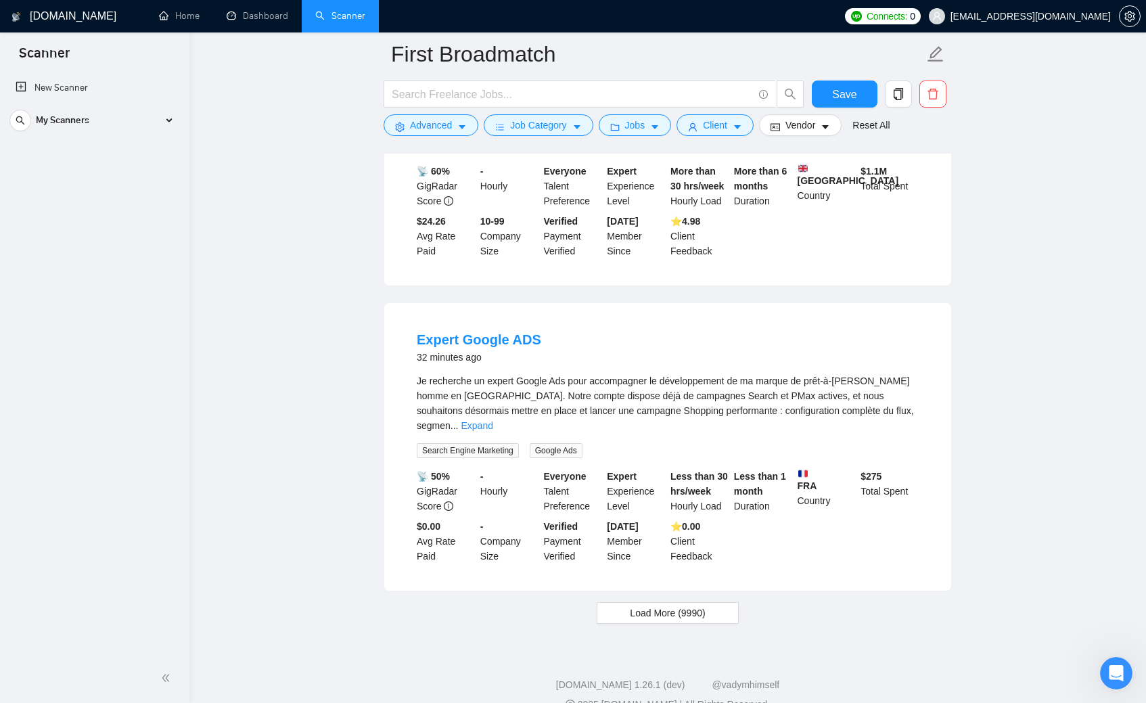
scroll to position [2726, 0]
click at [646, 606] on span "Load More (9990)" at bounding box center [667, 613] width 75 height 15
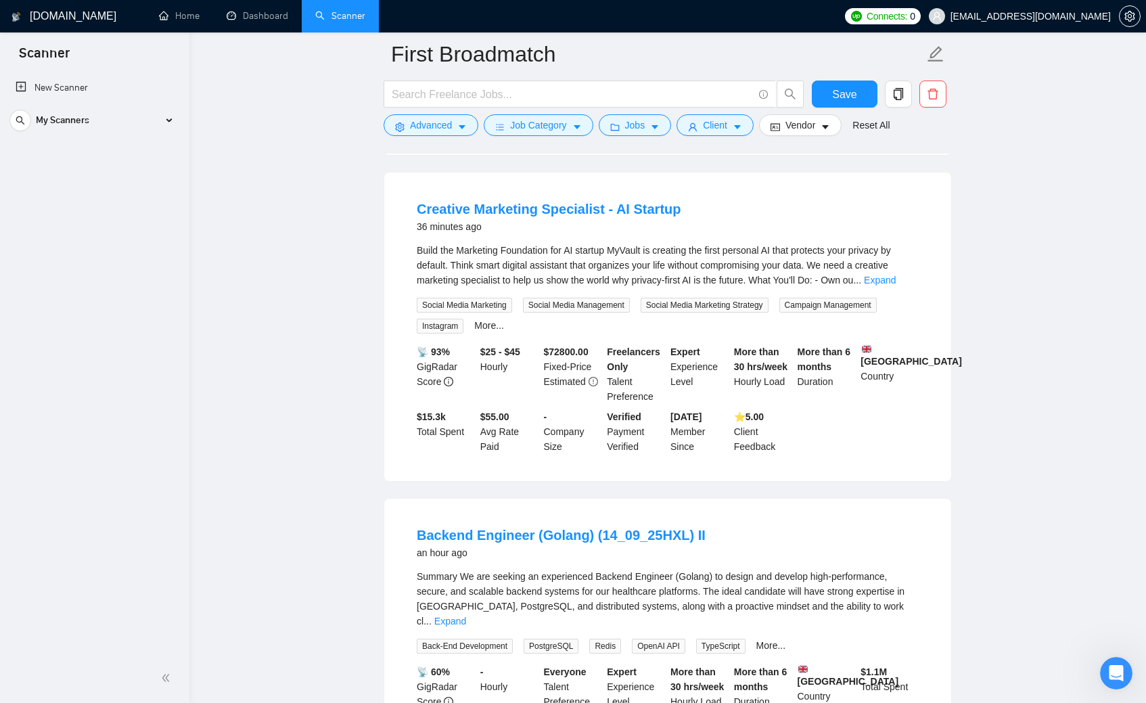
scroll to position [4076, 0]
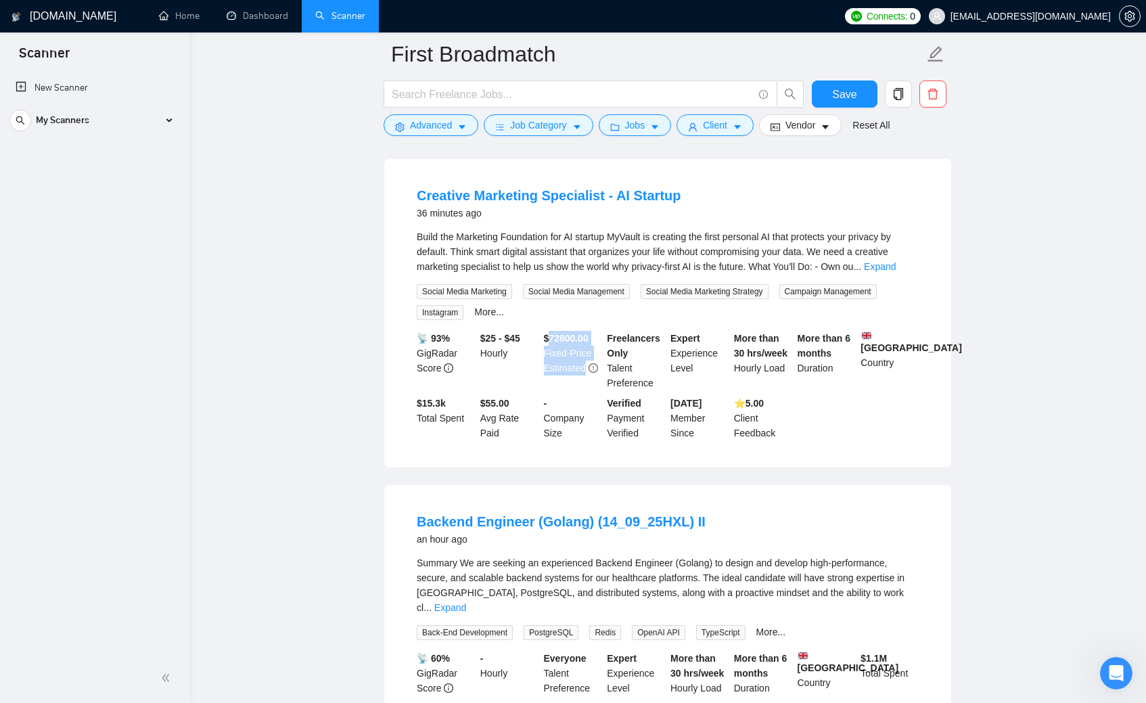
drag, startPoint x: 547, startPoint y: 291, endPoint x: 591, endPoint y: 321, distance: 53.1
click at [591, 331] on div "$ 72800.00 Fixed-Price Estimated" at bounding box center [573, 361] width 64 height 60
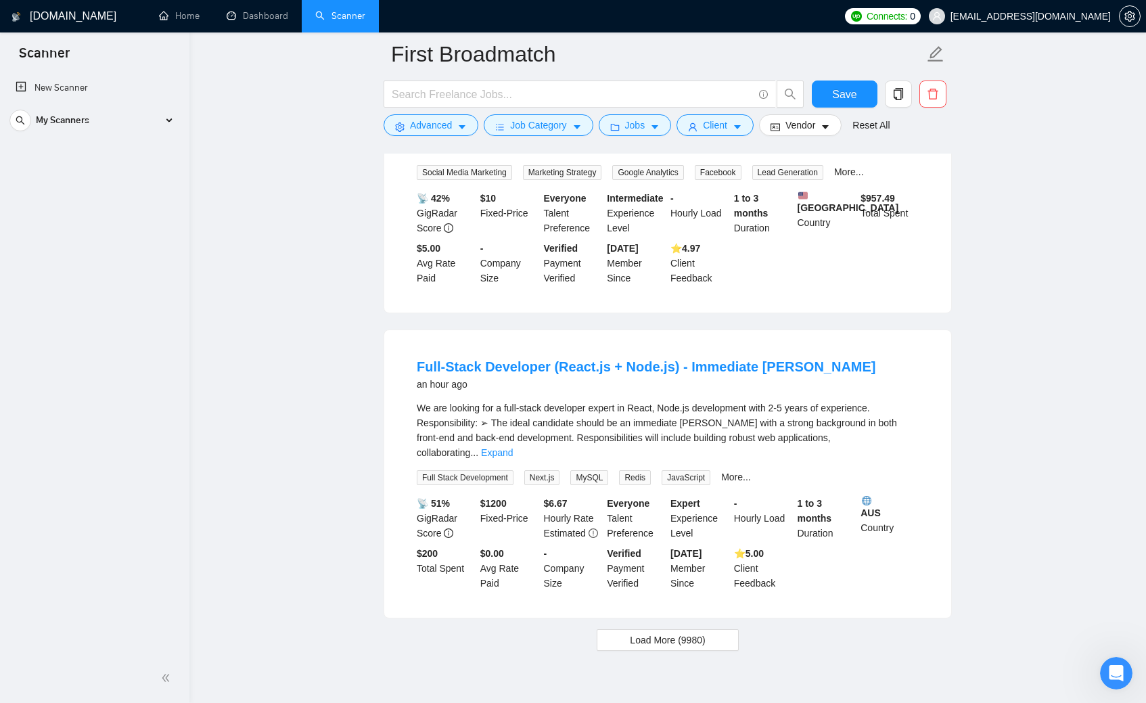
scroll to position [5712, 0]
click at [660, 633] on span "Load More (9980)" at bounding box center [667, 640] width 75 height 15
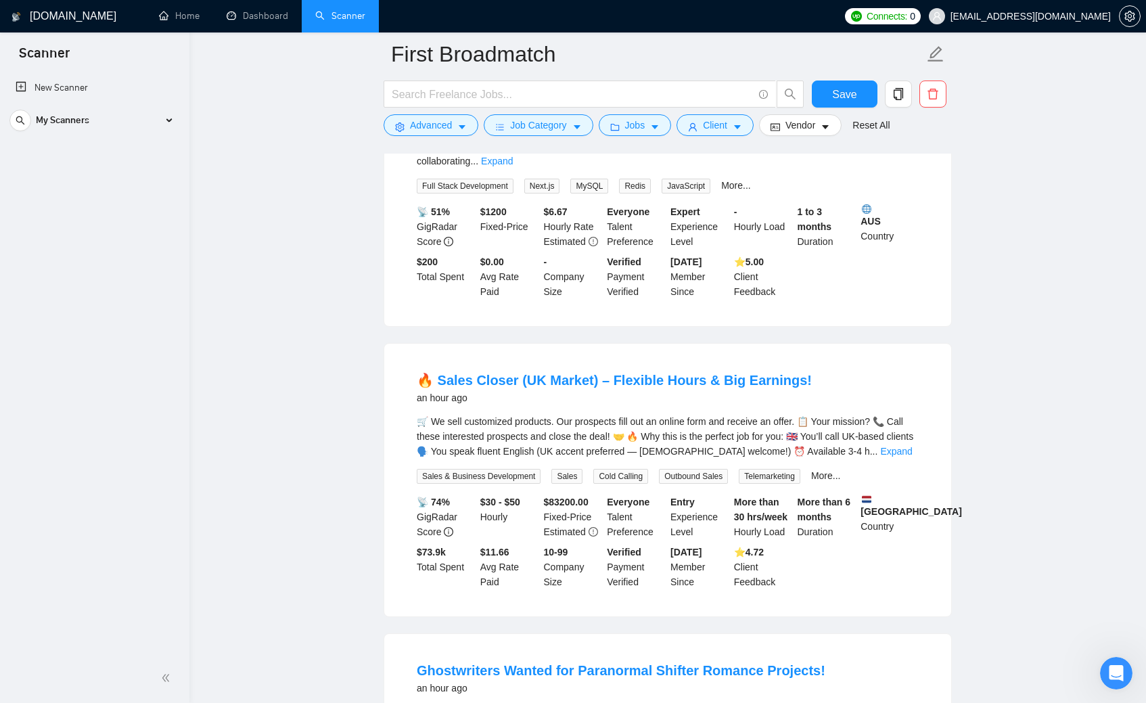
scroll to position [6006, 0]
